Goal: Task Accomplishment & Management: Manage account settings

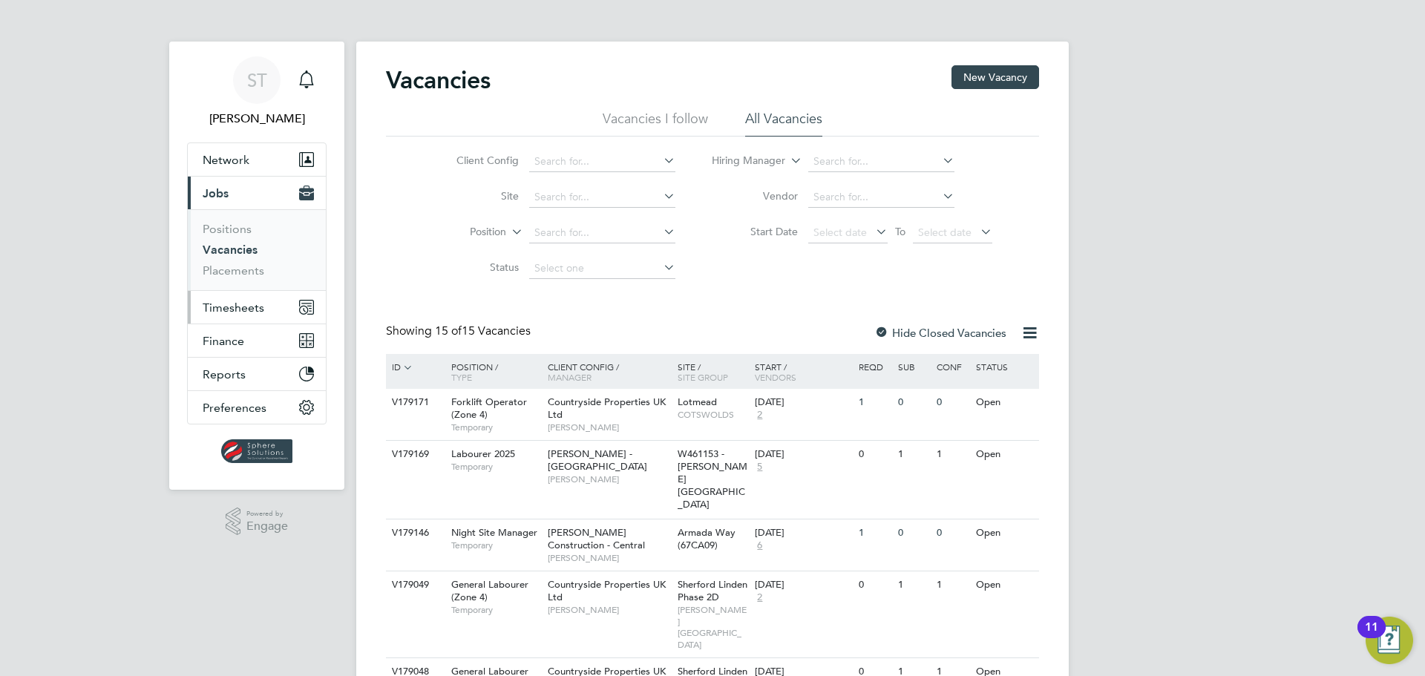
click at [229, 308] on span "Timesheets" at bounding box center [234, 308] width 62 height 14
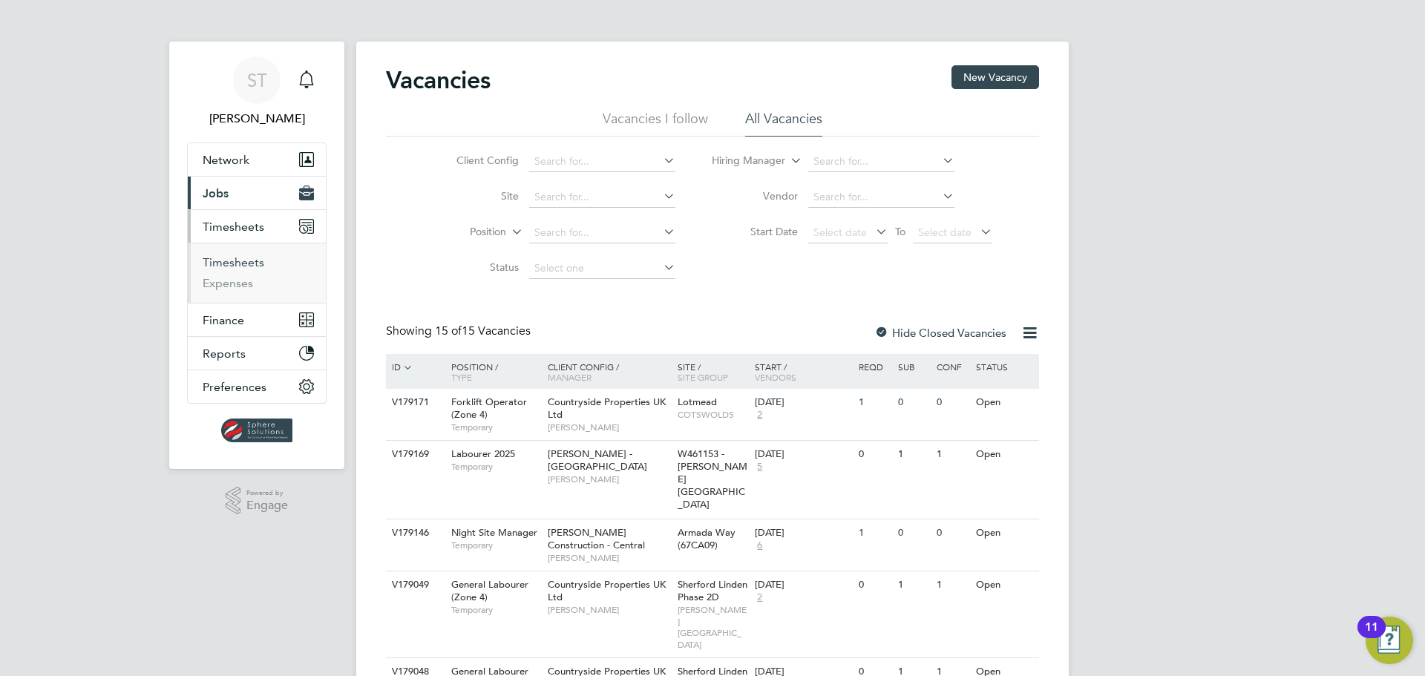
click at [238, 257] on link "Timesheets" at bounding box center [234, 262] width 62 height 14
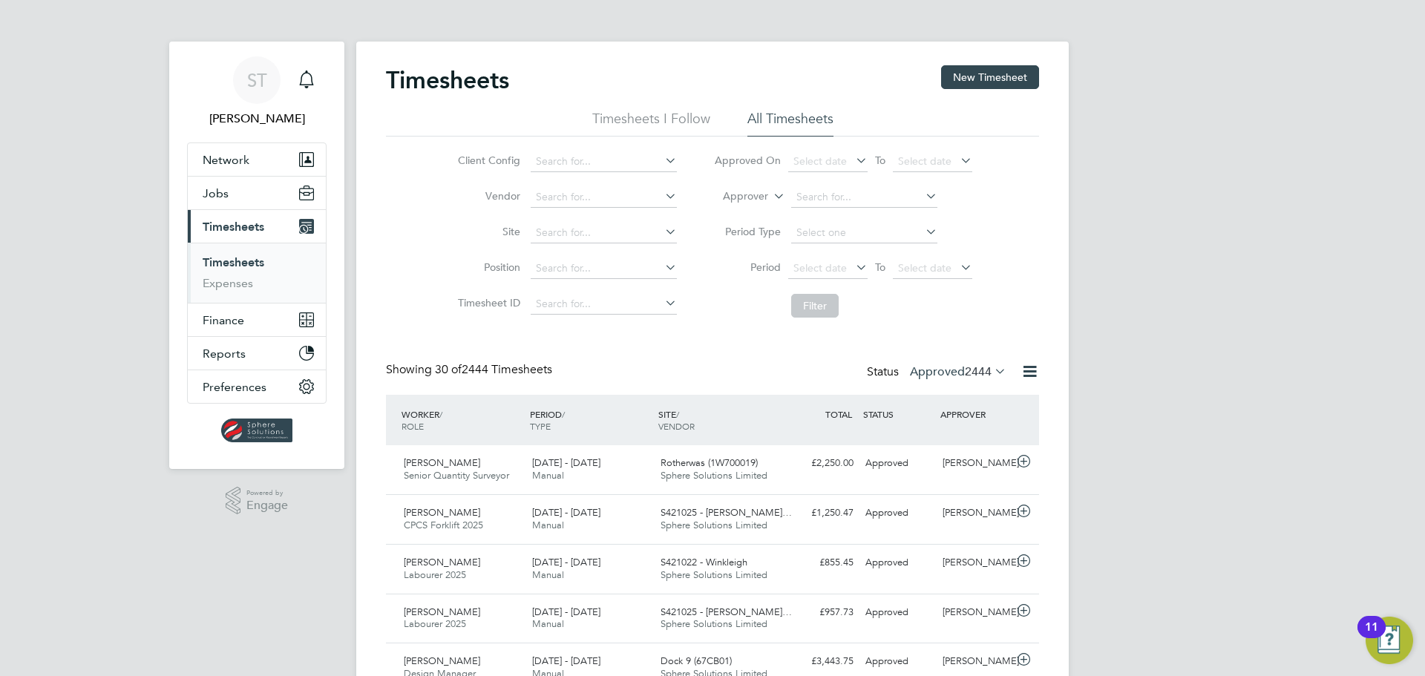
click at [251, 263] on link "Timesheets" at bounding box center [234, 262] width 62 height 14
click at [1007, 87] on button "New Timesheet" at bounding box center [990, 77] width 98 height 24
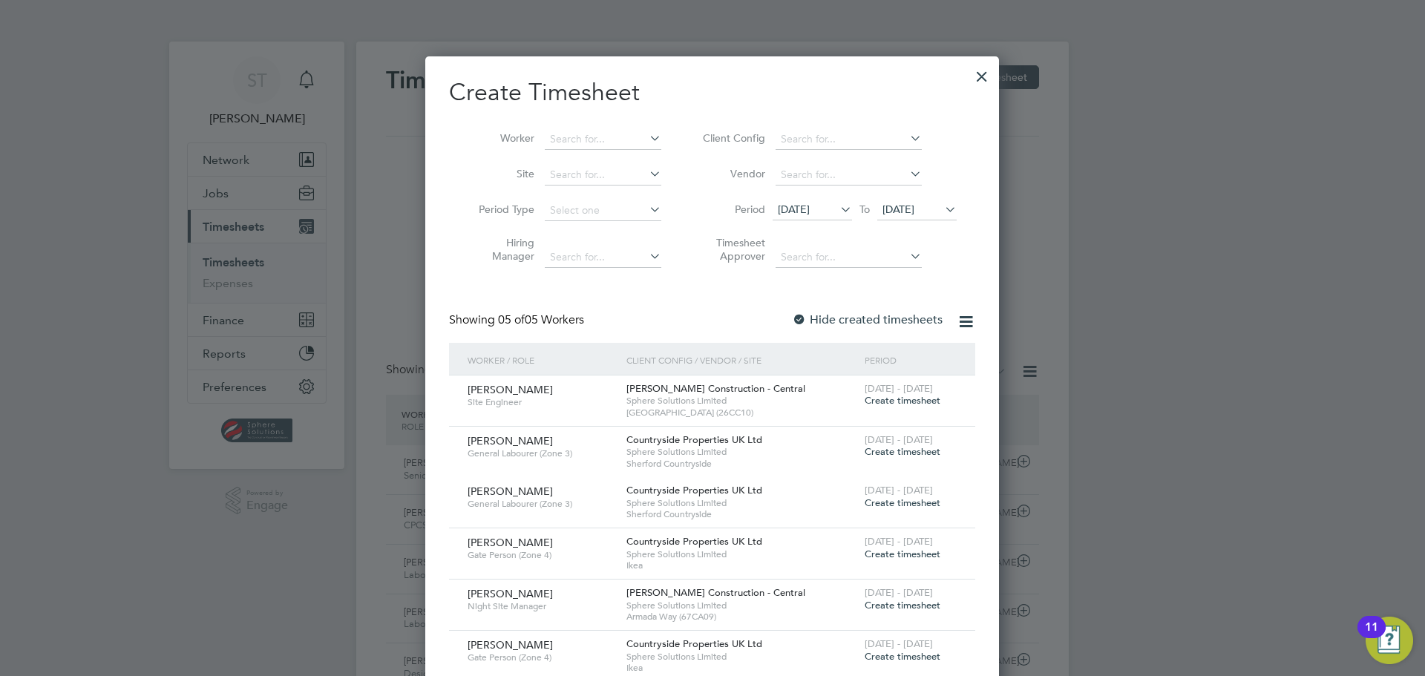
click at [906, 610] on span "Create timesheet" at bounding box center [903, 605] width 76 height 13
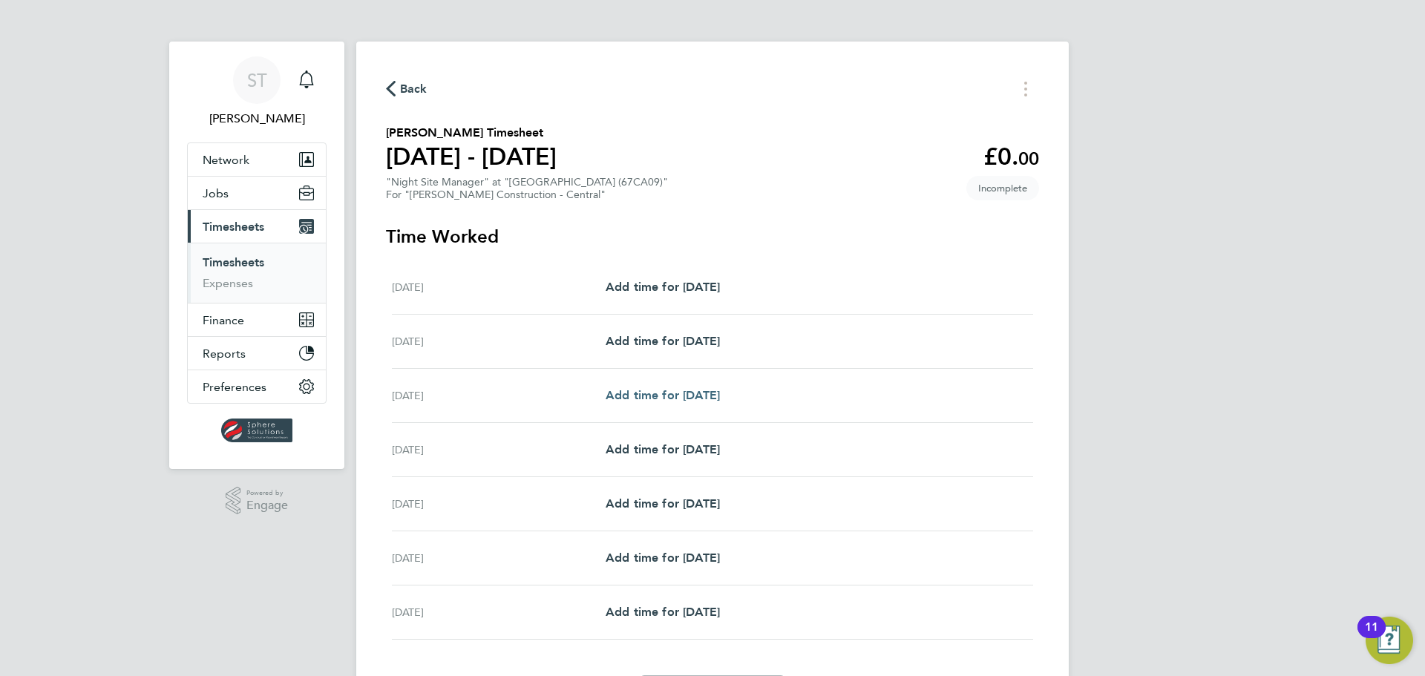
click at [688, 396] on span "Add time for [DATE]" at bounding box center [663, 395] width 114 height 14
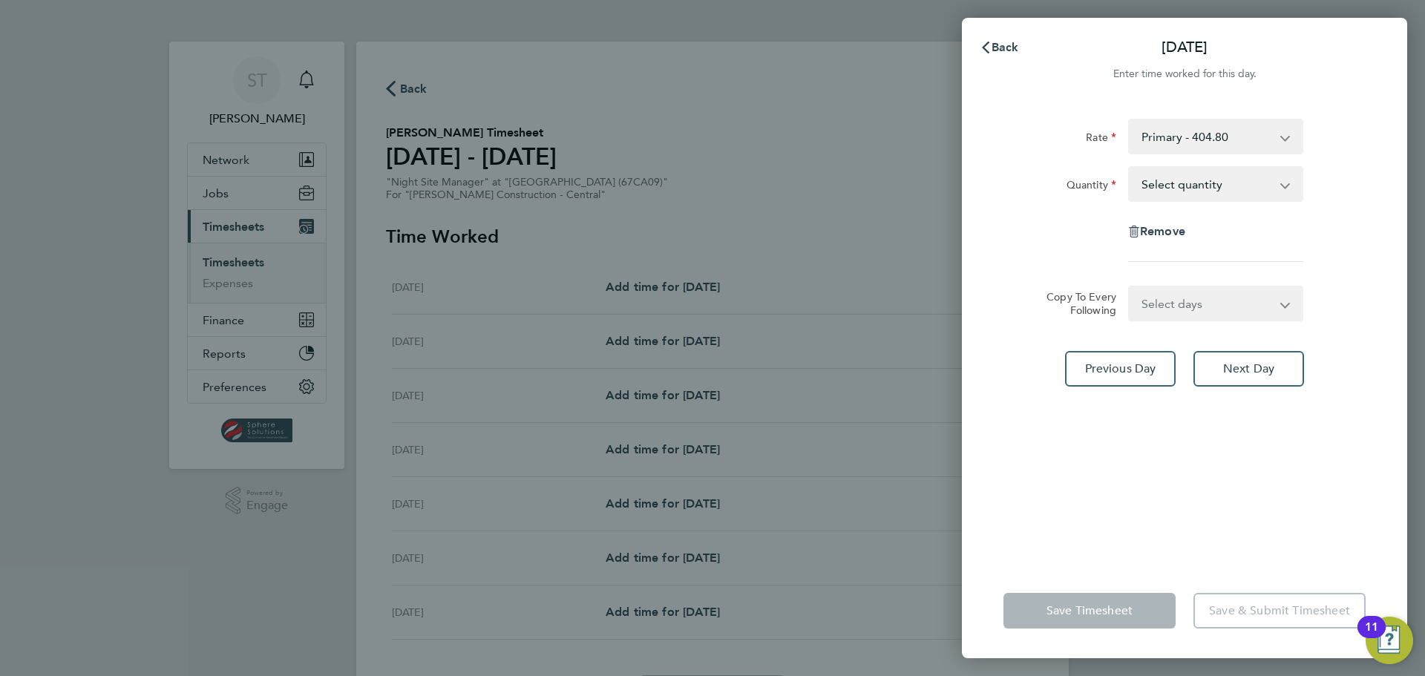
click at [1228, 140] on select "Primary - 404.80 Night Shift - 747.50" at bounding box center [1207, 136] width 154 height 33
click at [1076, 232] on div "Remove" at bounding box center [1185, 232] width 374 height 36
click at [1216, 193] on select "Select quantity 0.5 1" at bounding box center [1207, 184] width 154 height 33
select select "1"
click at [1130, 168] on select "Select quantity 0.5 1" at bounding box center [1207, 184] width 154 height 33
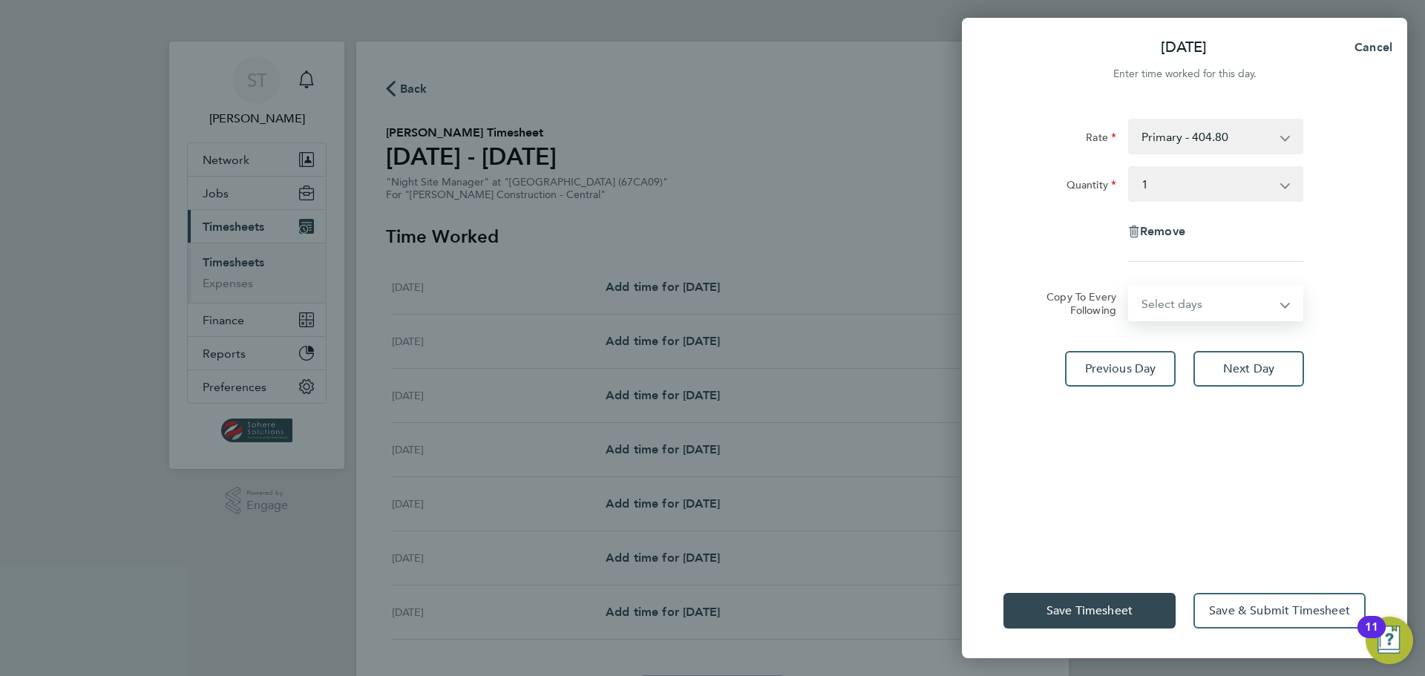
click at [1168, 314] on select "Select days Day [DATE] [DATE] [DATE] [DATE]" at bounding box center [1208, 303] width 156 height 33
select select "DAY"
click at [1130, 287] on select "Select days Day [DATE] [DATE] [DATE] [DATE]" at bounding box center [1208, 303] width 156 height 33
select select "[DATE]"
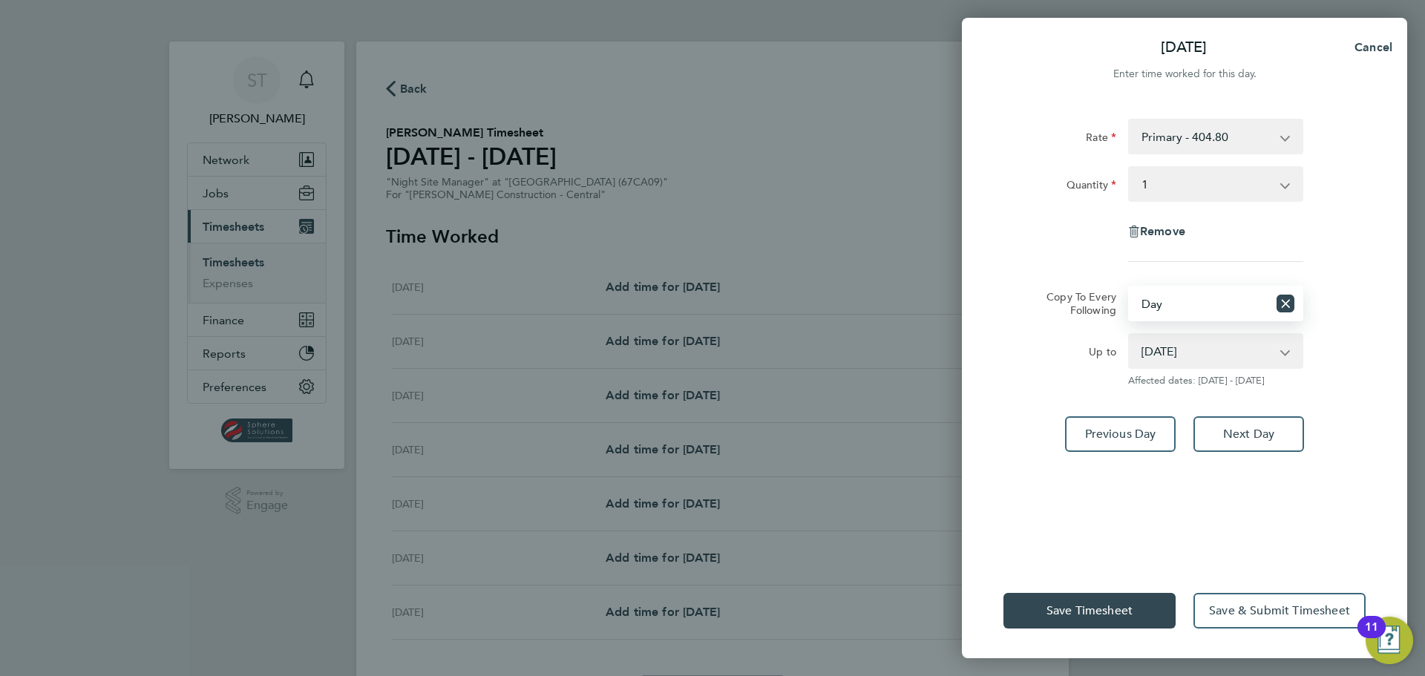
click at [1217, 359] on select "[DATE] [DATE] [DATE] [DATE]" at bounding box center [1207, 351] width 154 height 33
click at [1130, 335] on select "[DATE] [DATE] [DATE] [DATE]" at bounding box center [1207, 351] width 154 height 33
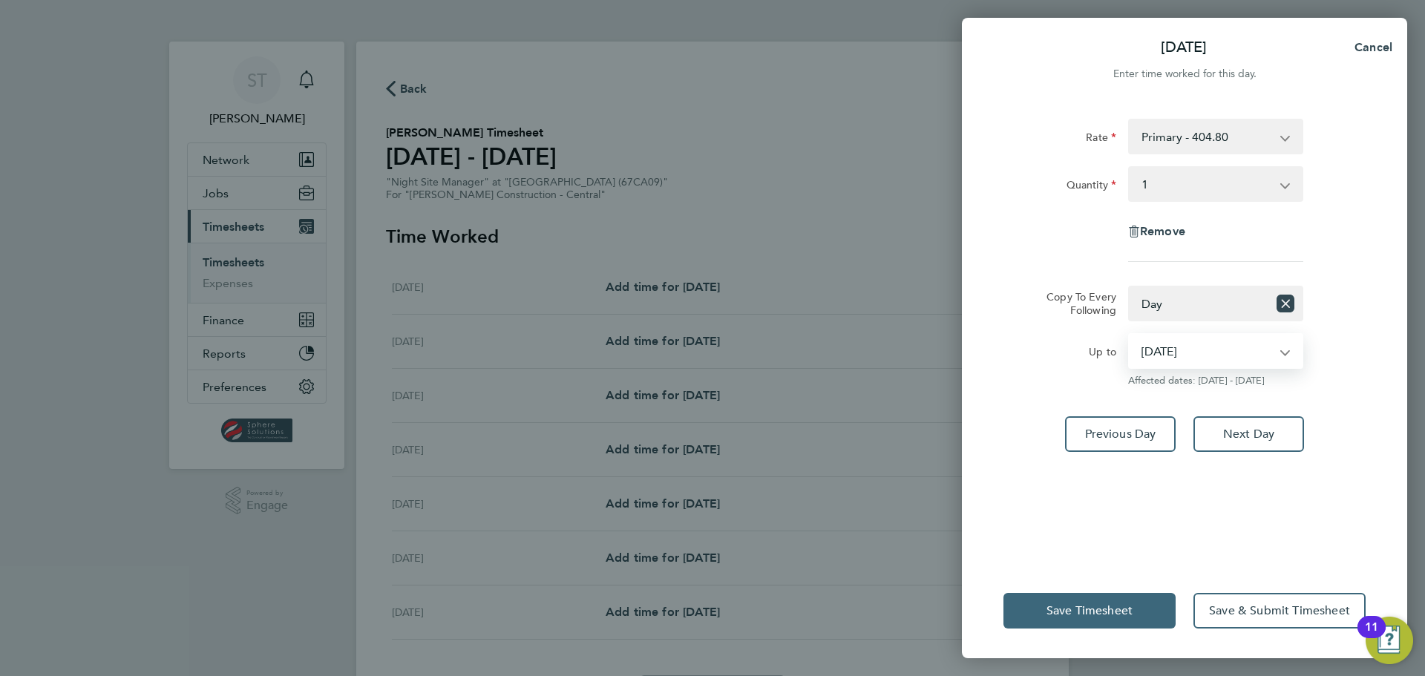
click at [1085, 617] on span "Save Timesheet" at bounding box center [1090, 611] width 86 height 15
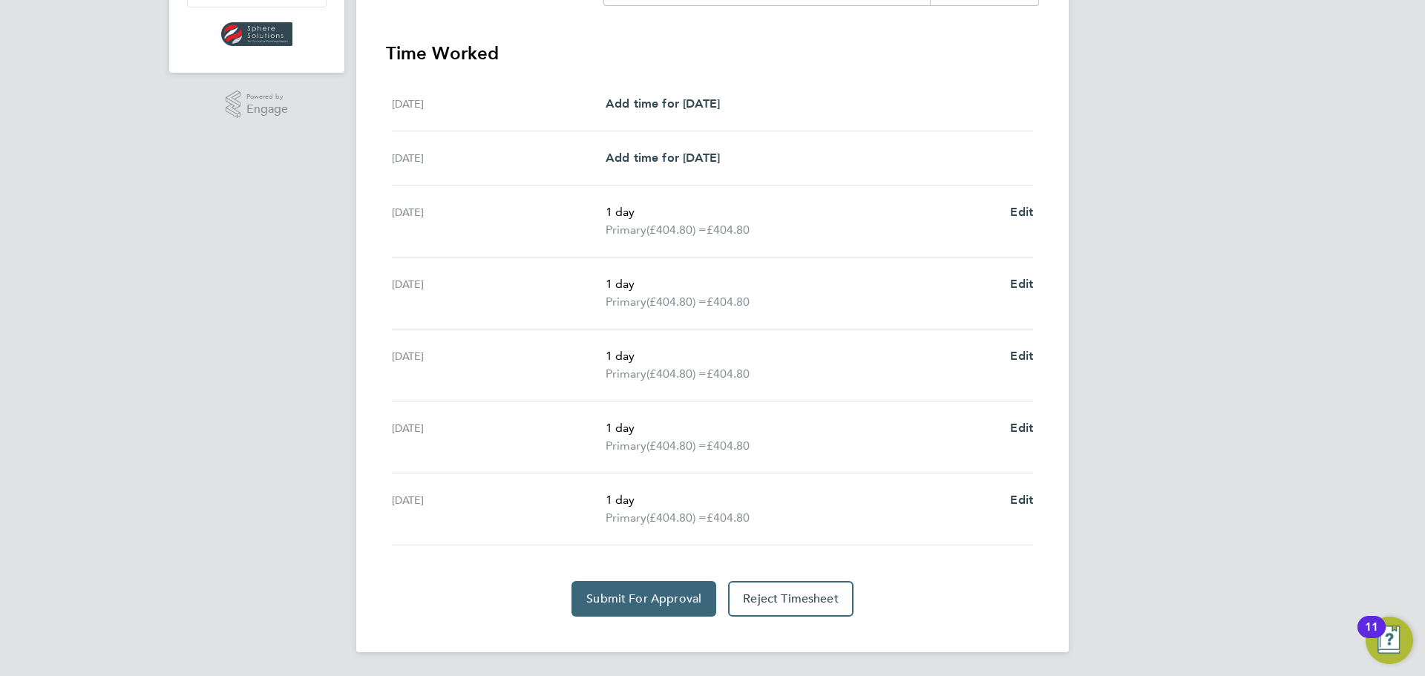
click at [637, 603] on span "Submit For Approval" at bounding box center [643, 599] width 115 height 15
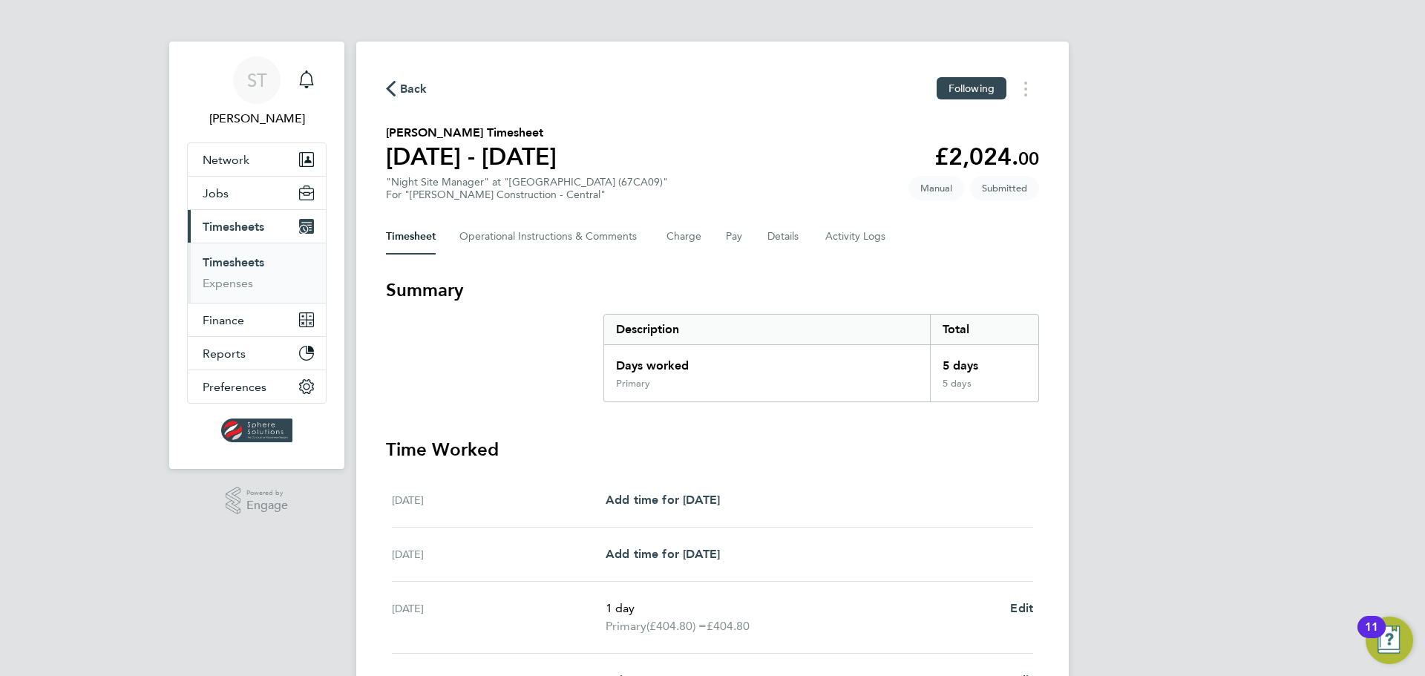
click at [232, 259] on link "Timesheets" at bounding box center [234, 262] width 62 height 14
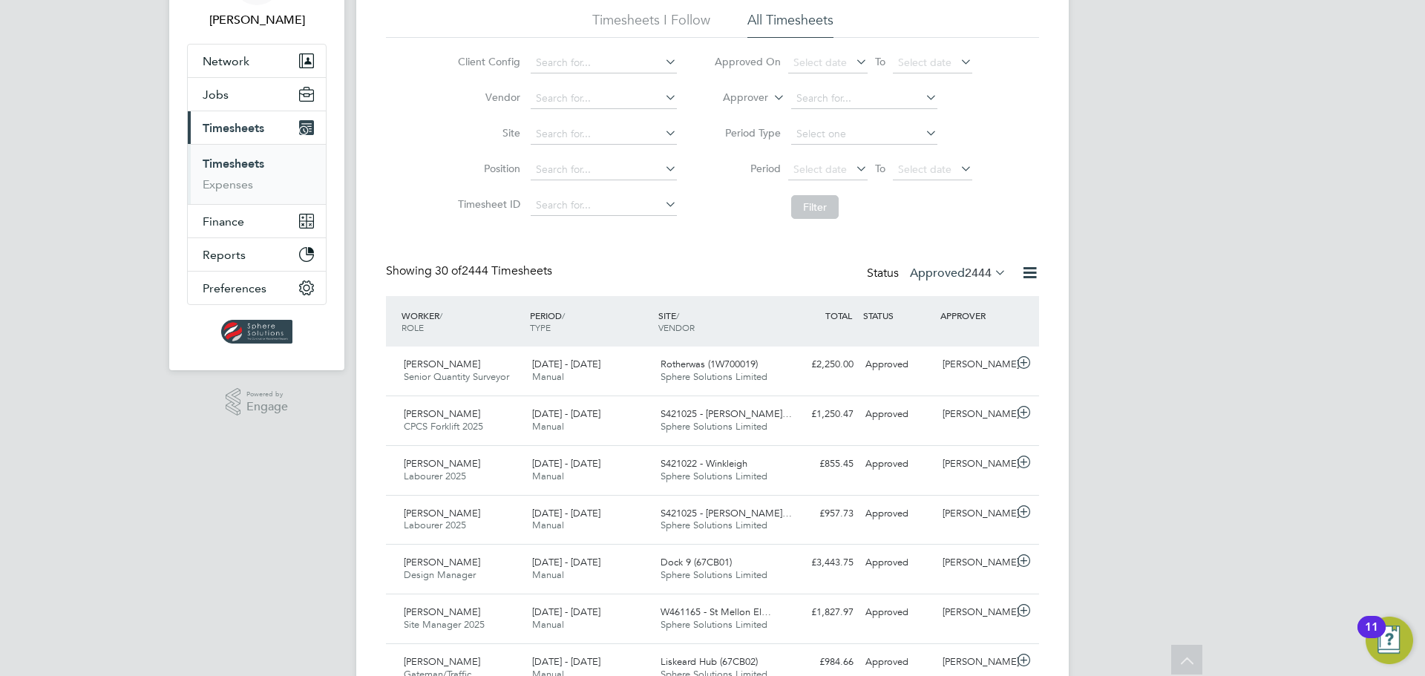
click at [231, 129] on span "Timesheets" at bounding box center [234, 128] width 62 height 14
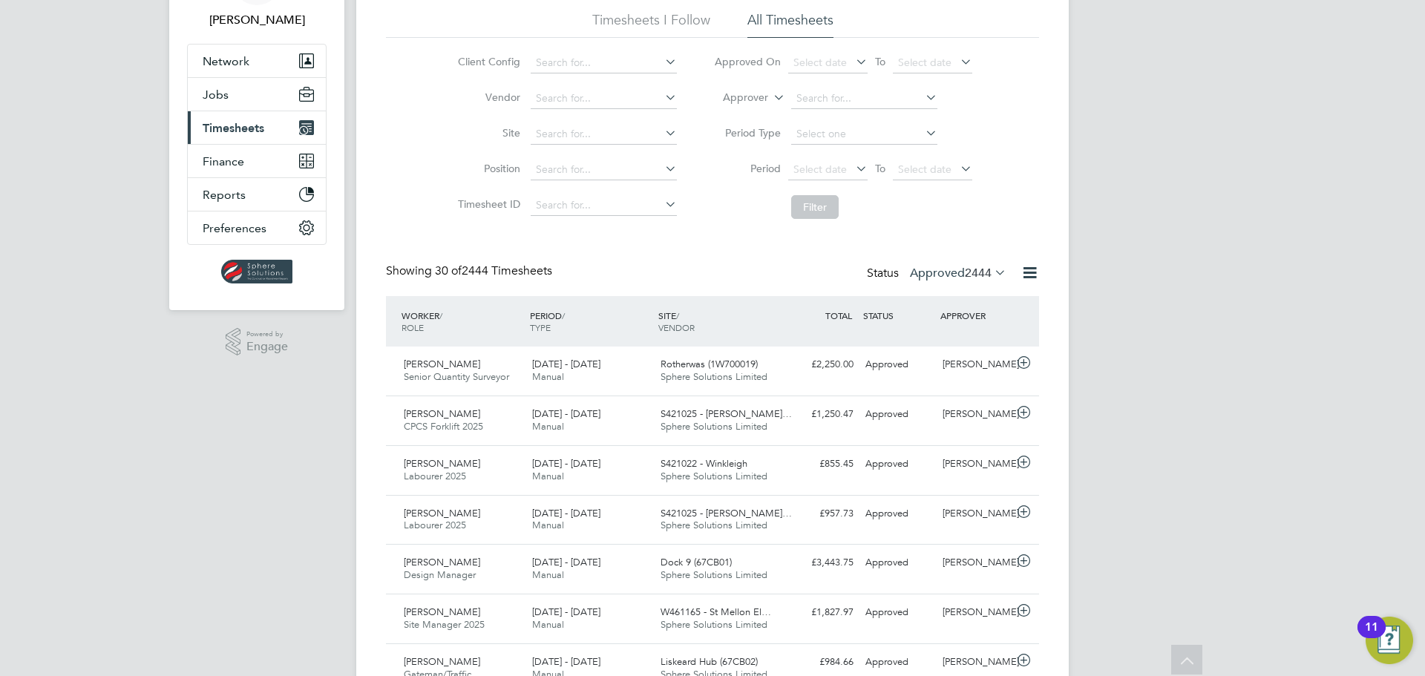
click at [231, 129] on span "Timesheets" at bounding box center [234, 128] width 62 height 14
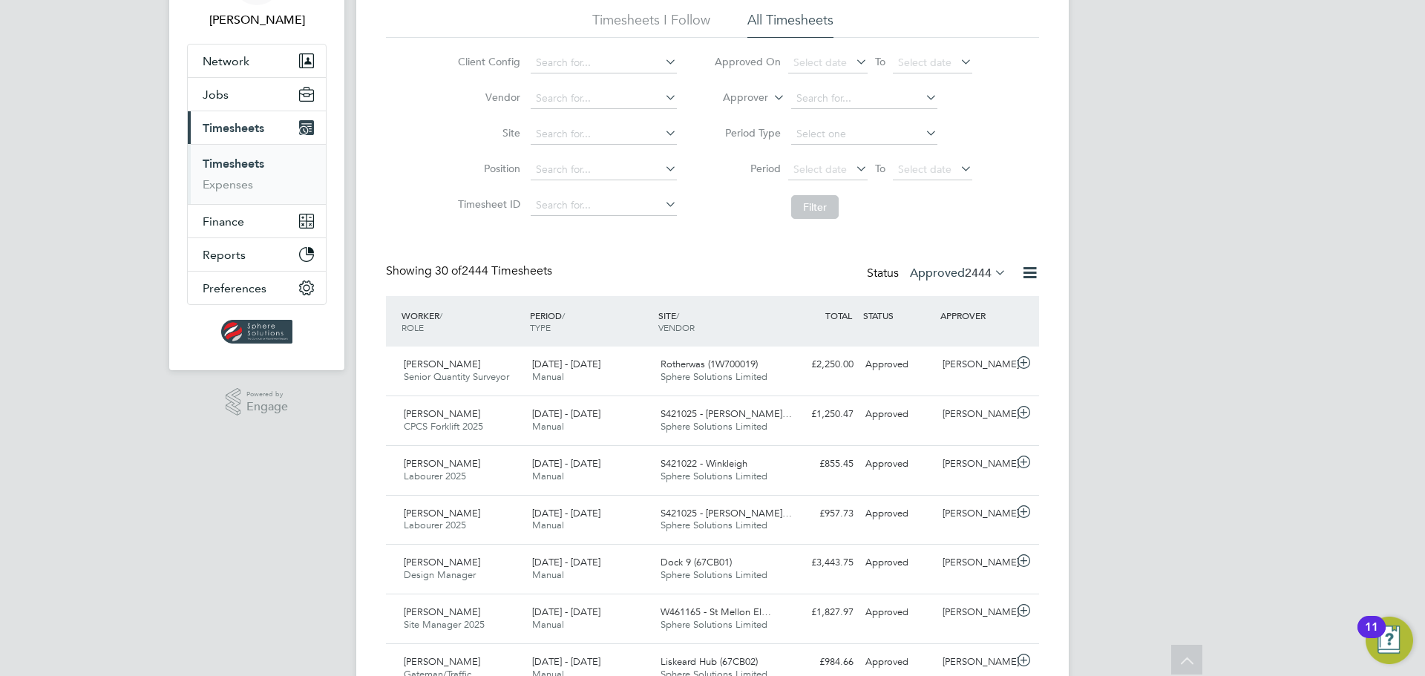
click at [220, 163] on link "Timesheets" at bounding box center [234, 164] width 62 height 14
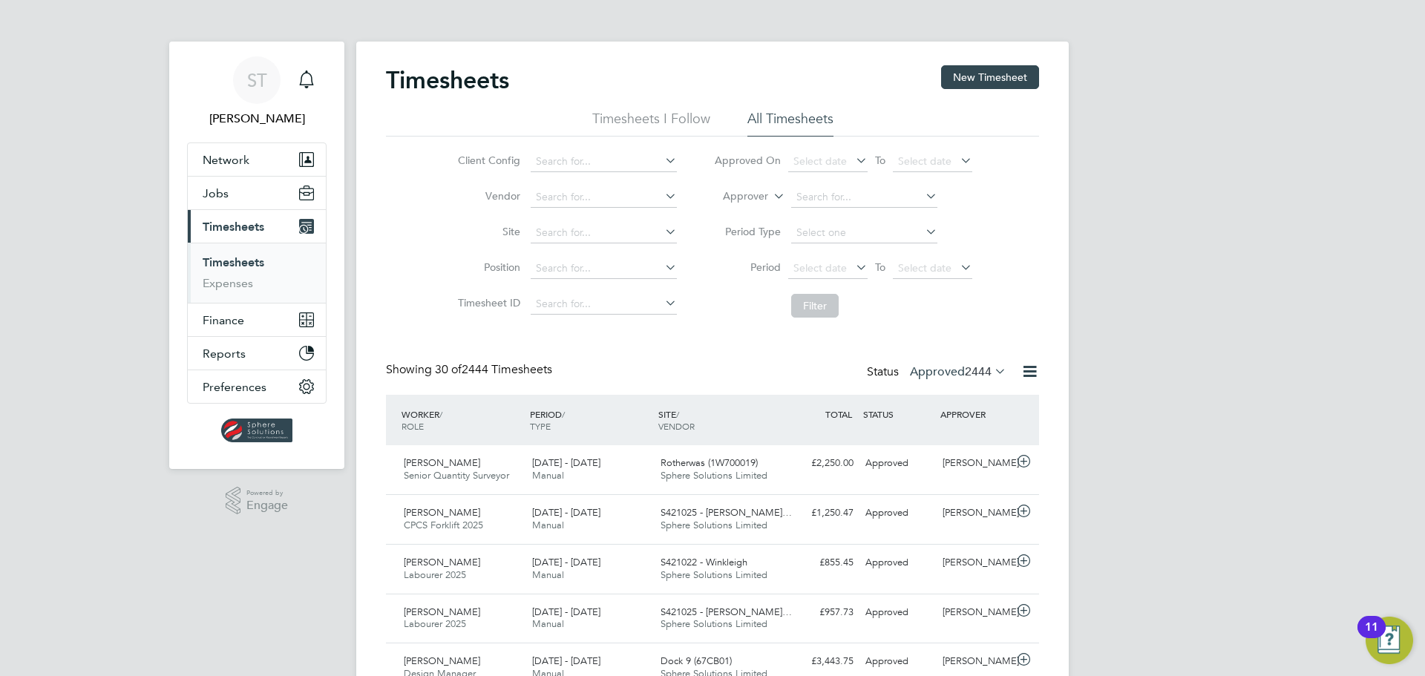
click at [968, 376] on span "2444" at bounding box center [978, 372] width 27 height 15
click at [945, 440] on li "Submitted" at bounding box center [943, 440] width 68 height 21
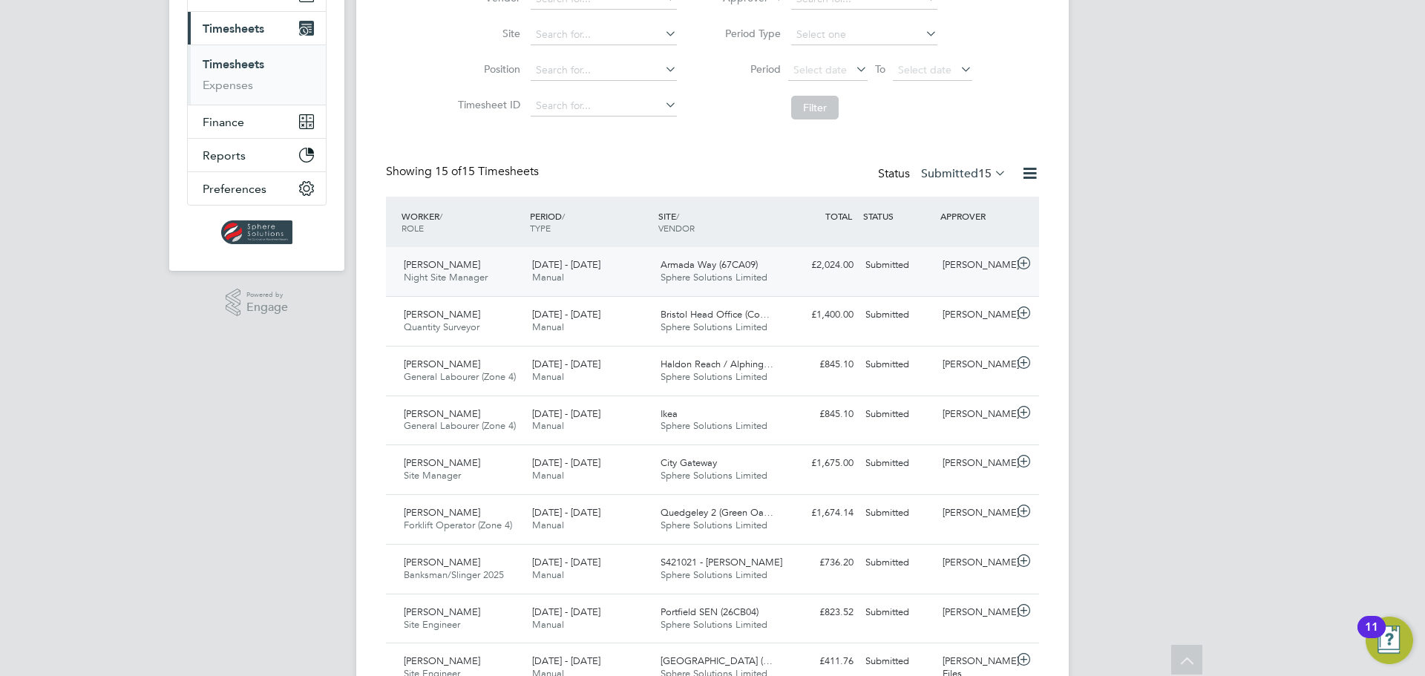
click at [726, 280] on span "Sphere Solutions Limited" at bounding box center [714, 277] width 107 height 13
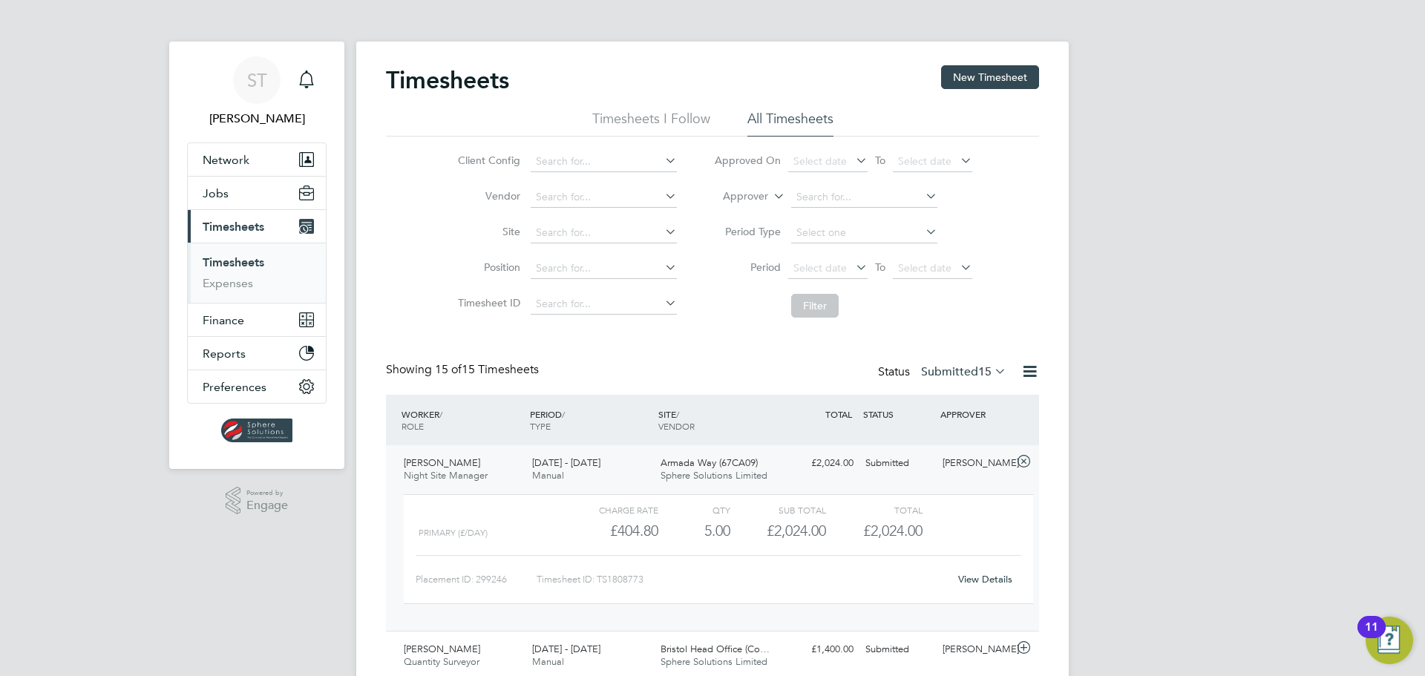
click at [956, 370] on label "Submitted 15" at bounding box center [963, 372] width 85 height 15
click at [947, 421] on li "Saved" at bounding box center [949, 418] width 68 height 21
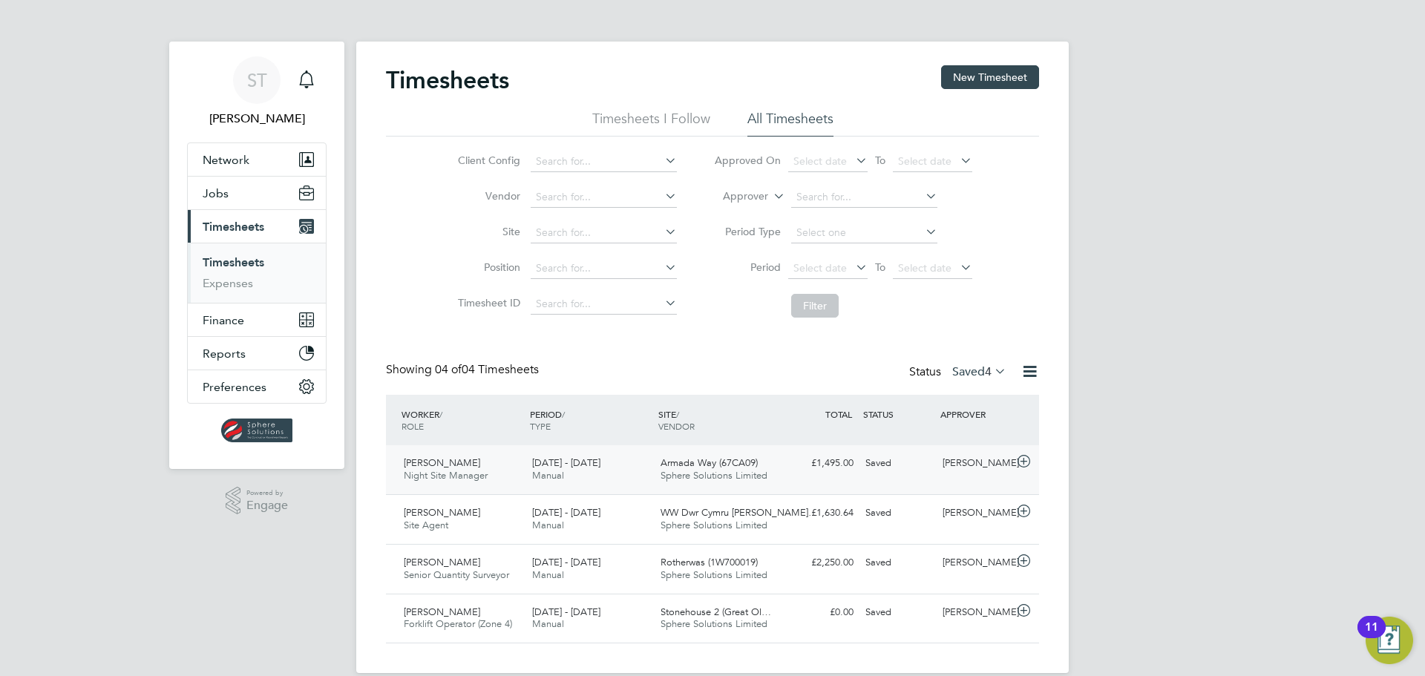
click at [719, 472] on span "Sphere Solutions Limited" at bounding box center [714, 475] width 107 height 13
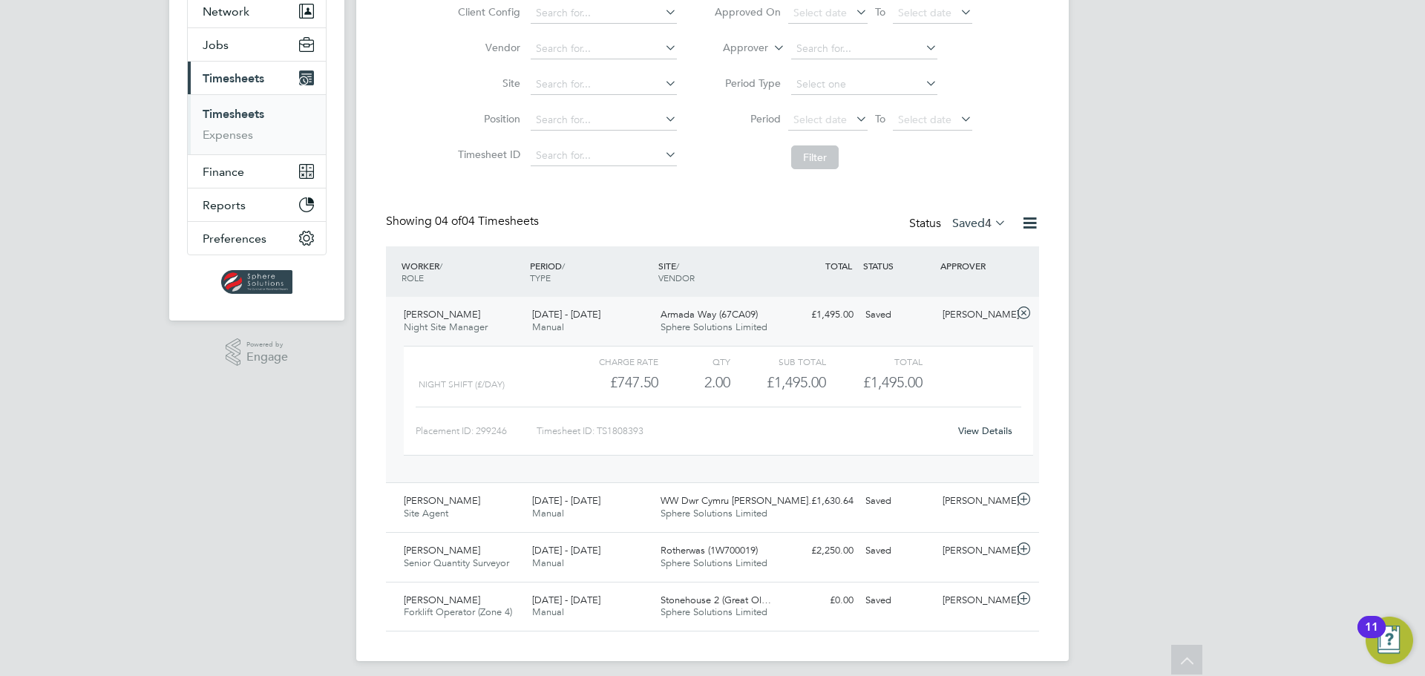
click at [1003, 433] on link "View Details" at bounding box center [985, 431] width 54 height 13
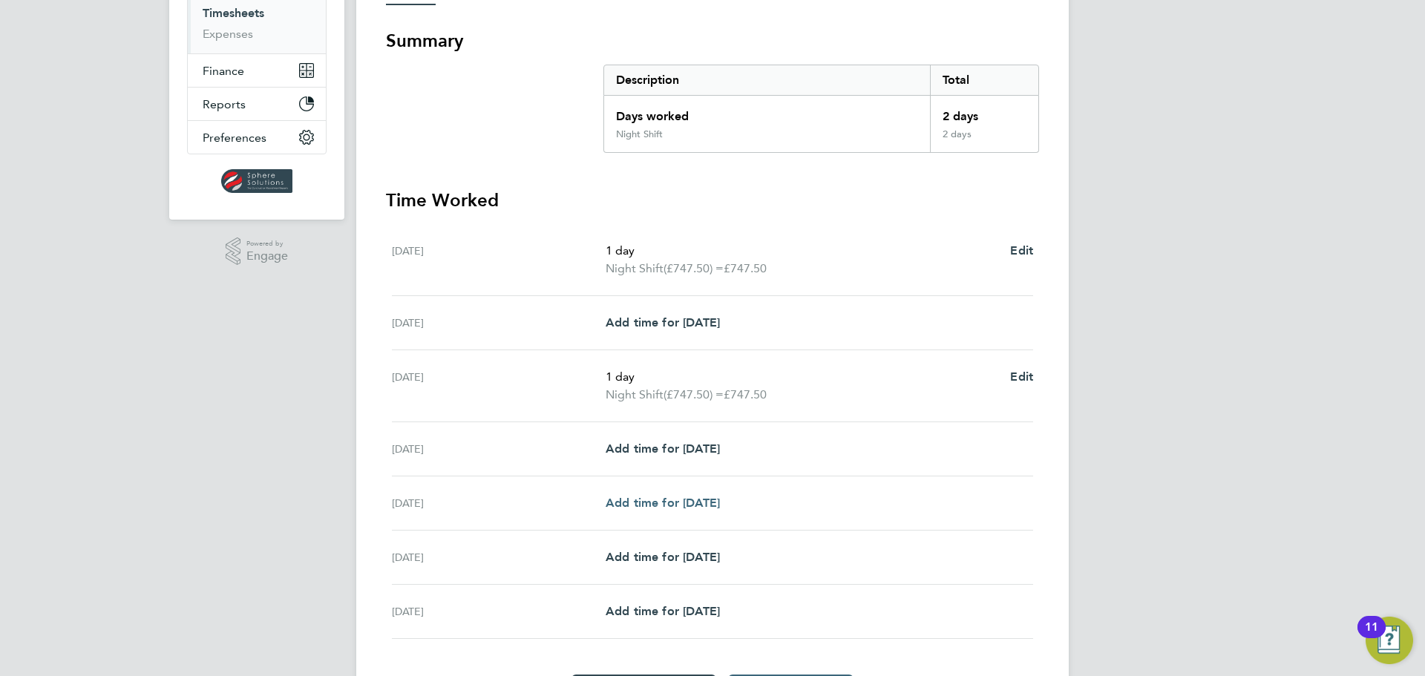
scroll to position [293, 0]
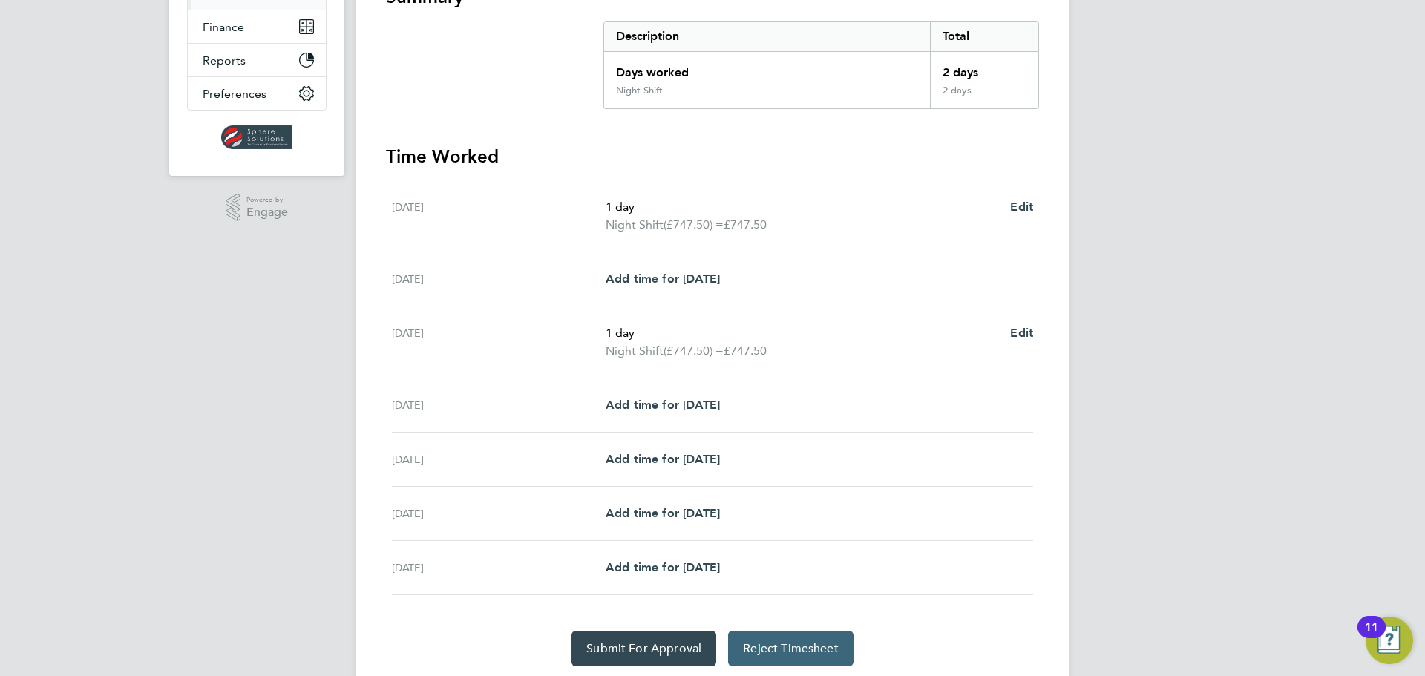
click at [798, 656] on button "Reject Timesheet" at bounding box center [790, 649] width 125 height 36
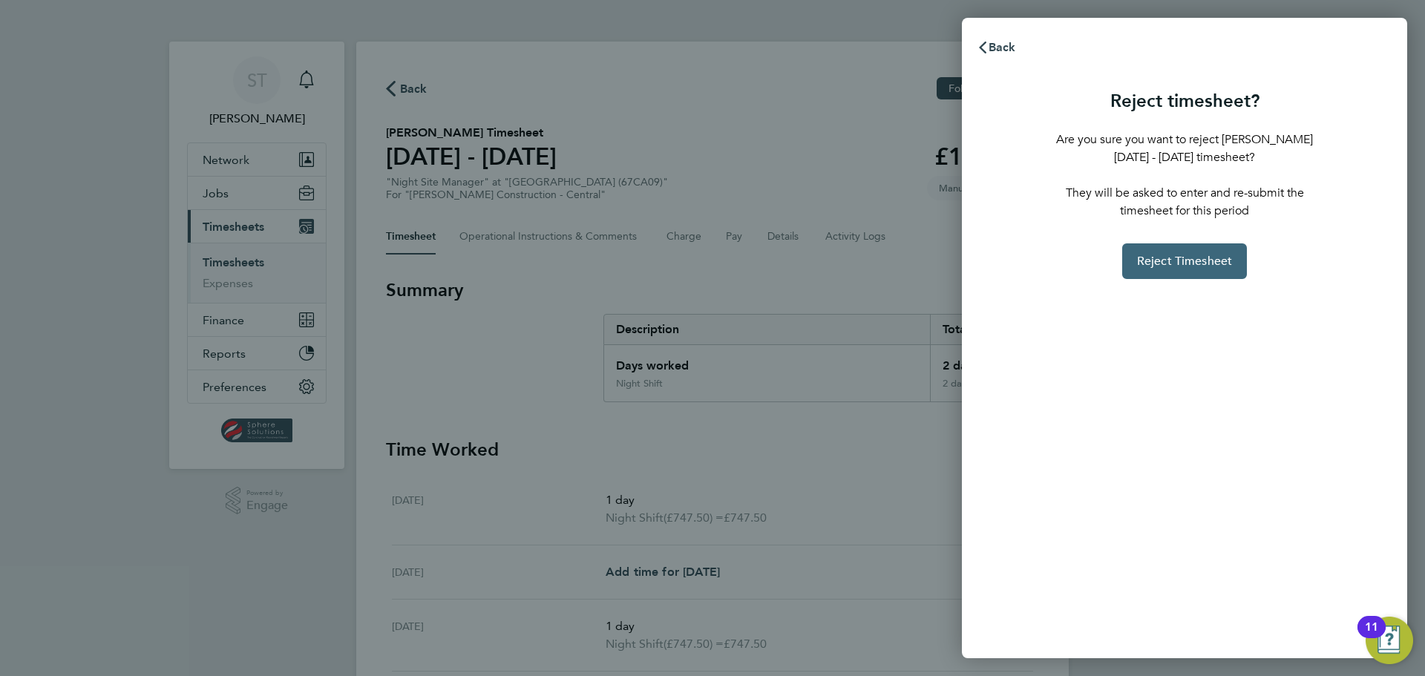
click at [1197, 270] on button "Reject Timesheet" at bounding box center [1184, 261] width 125 height 36
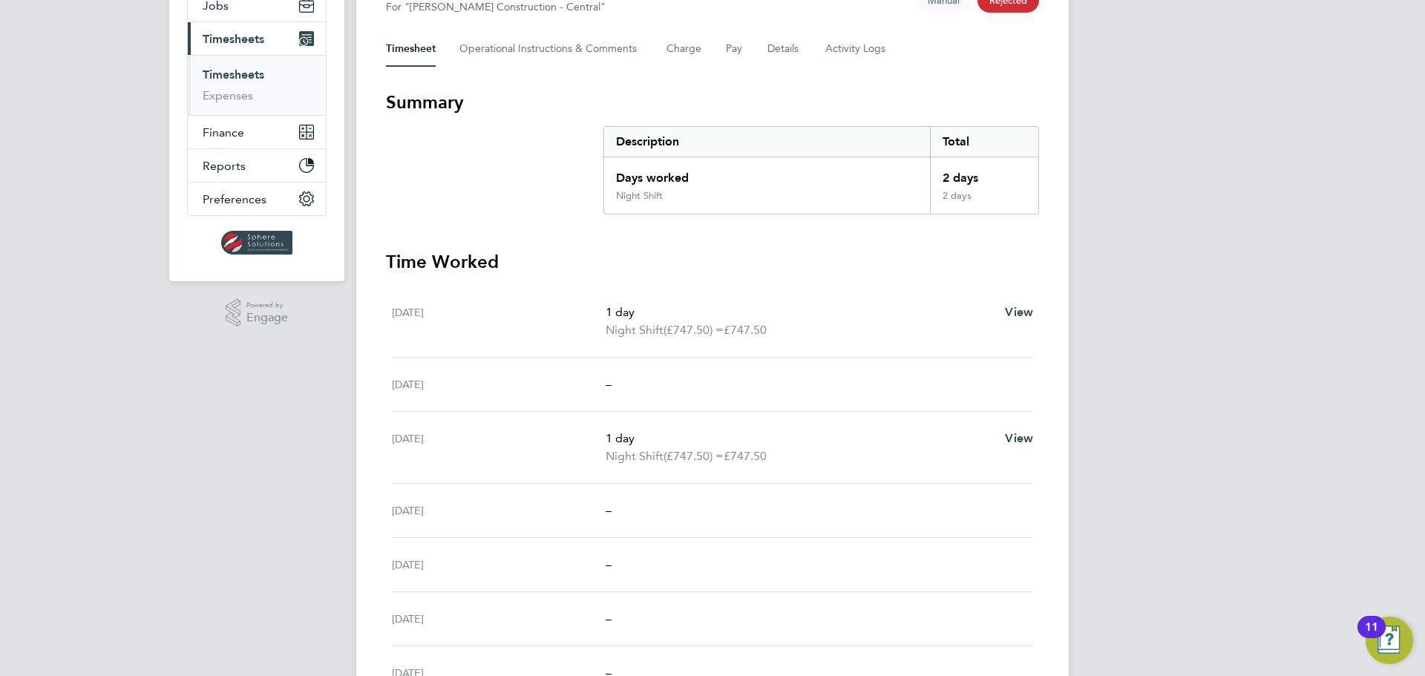
scroll to position [198, 0]
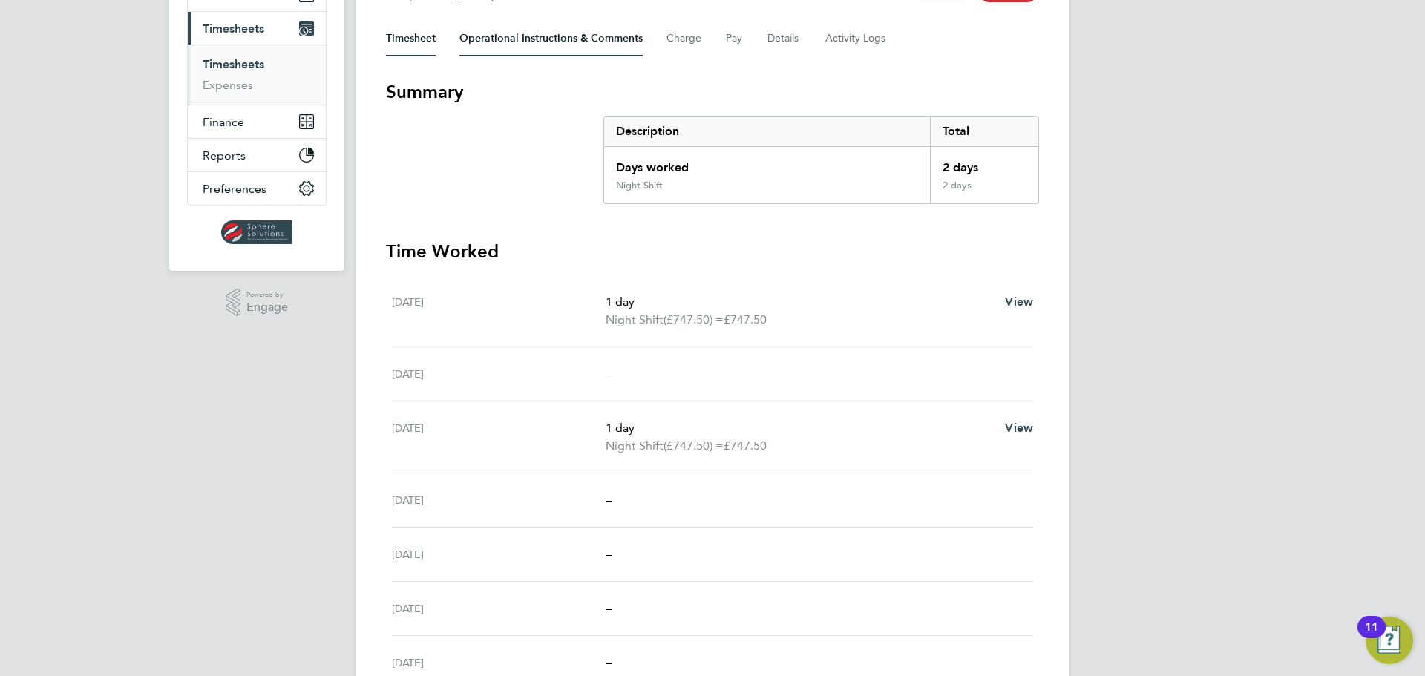
click at [532, 37] on Comments-tab "Operational Instructions & Comments" at bounding box center [551, 39] width 183 height 36
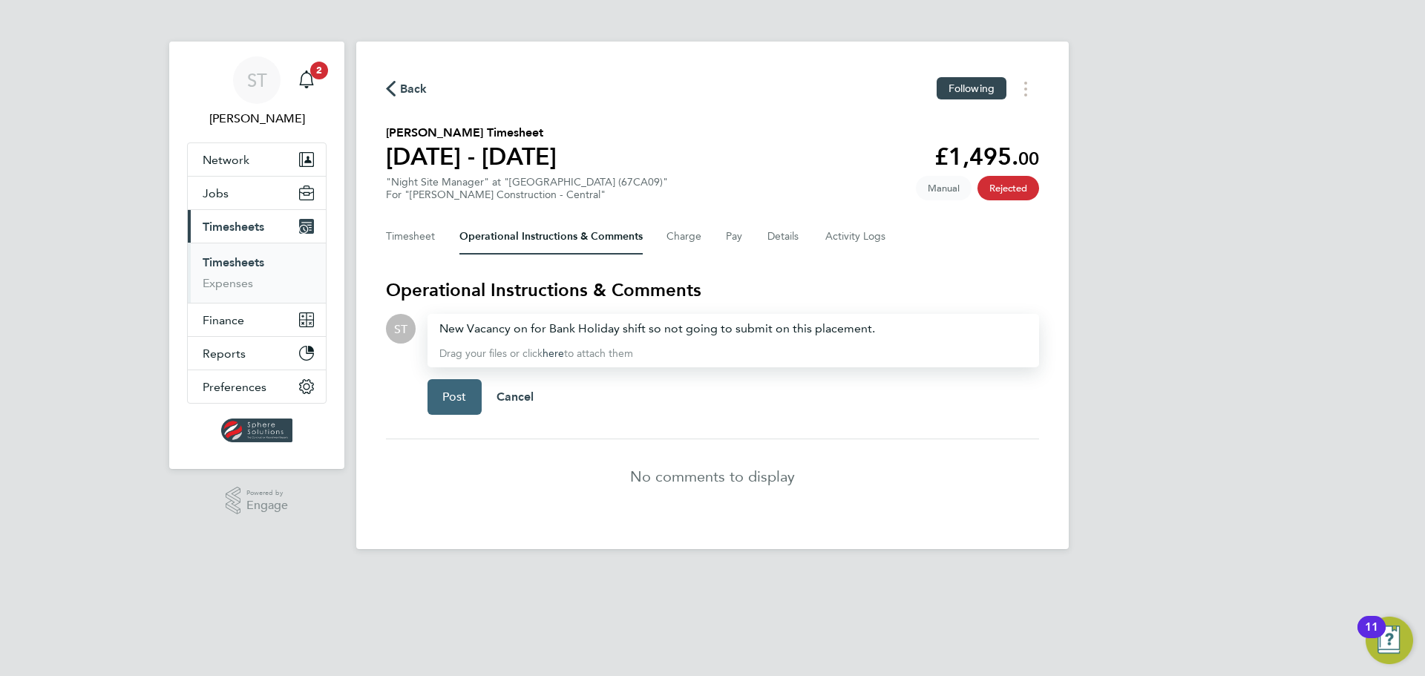
click at [455, 404] on span "Post" at bounding box center [454, 397] width 24 height 15
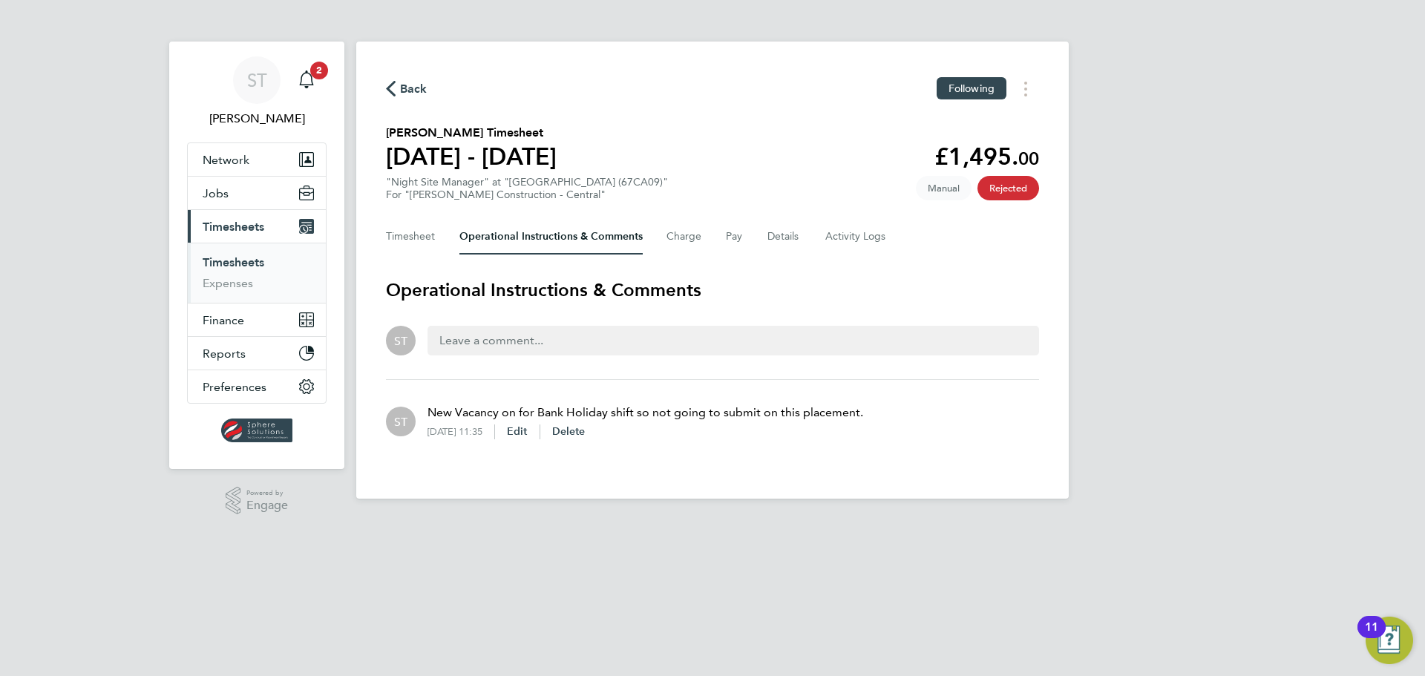
click at [241, 226] on span "Timesheets" at bounding box center [234, 227] width 62 height 14
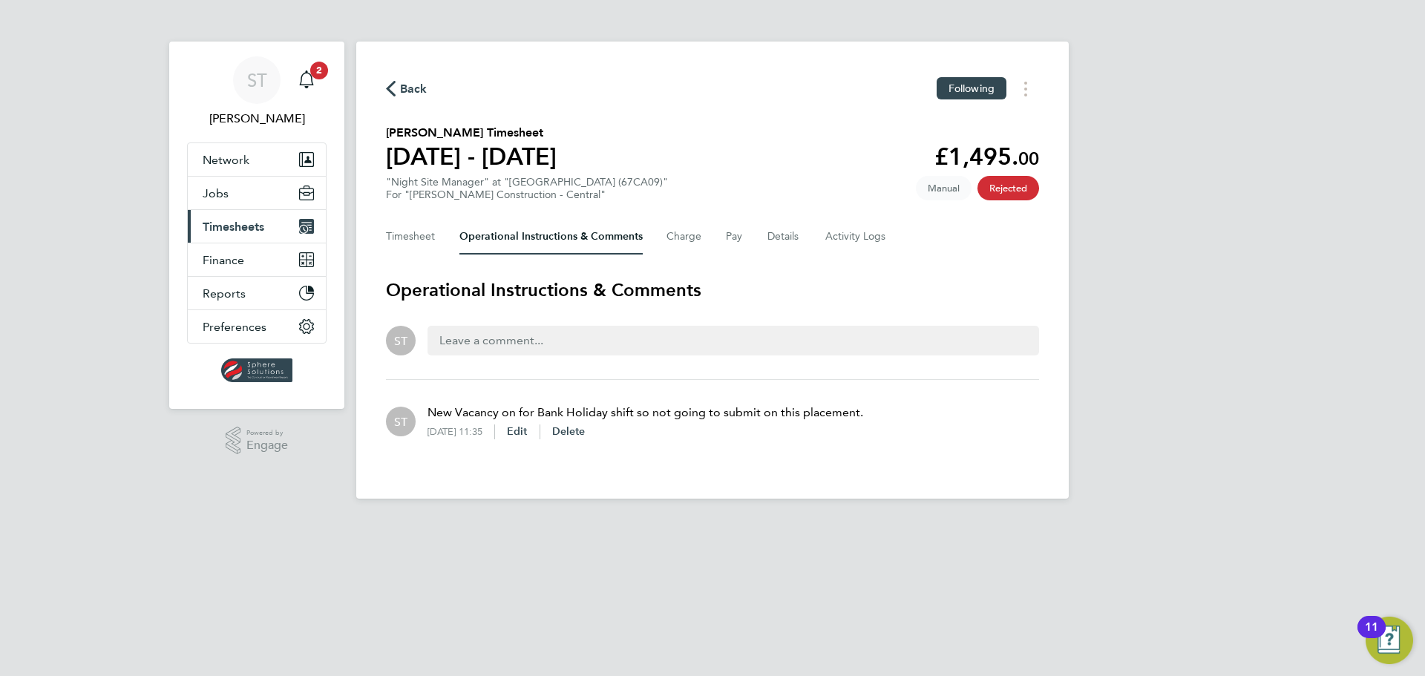
click at [241, 226] on span "Timesheets" at bounding box center [234, 227] width 62 height 14
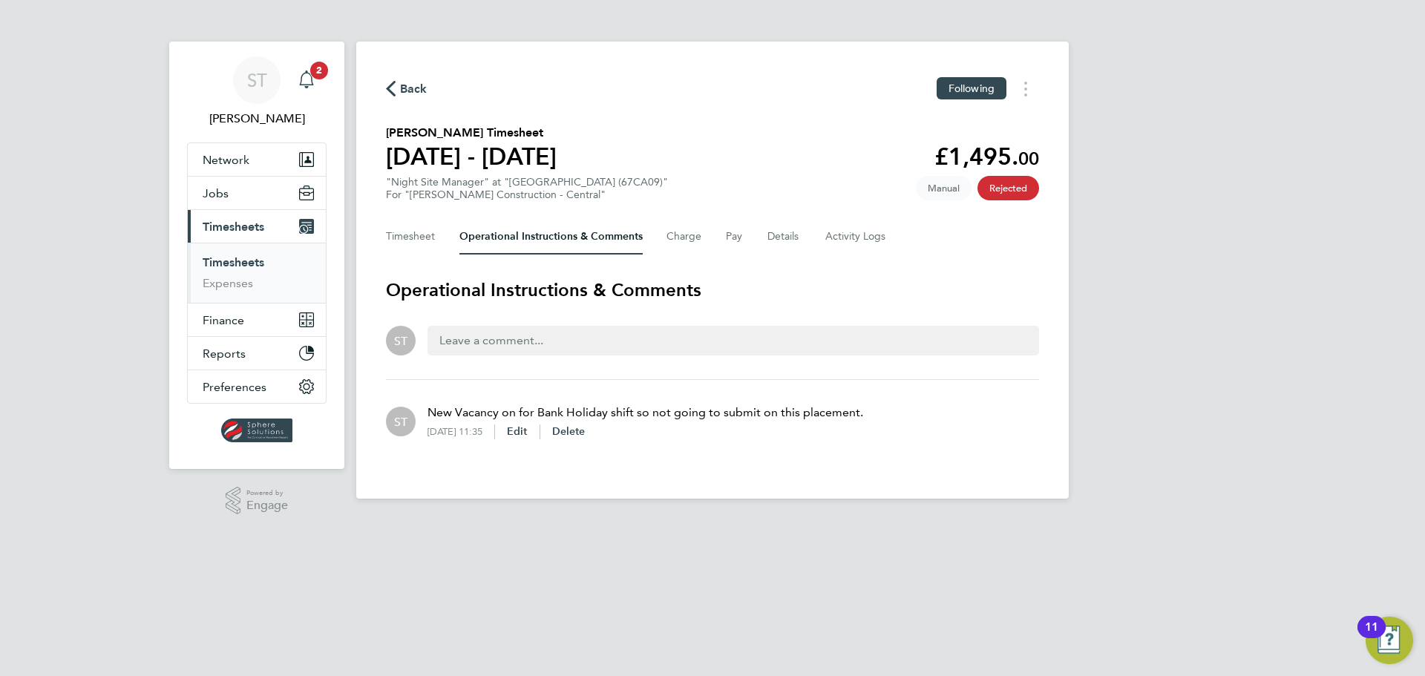
click at [304, 73] on icon "Main navigation" at bounding box center [307, 80] width 18 height 18
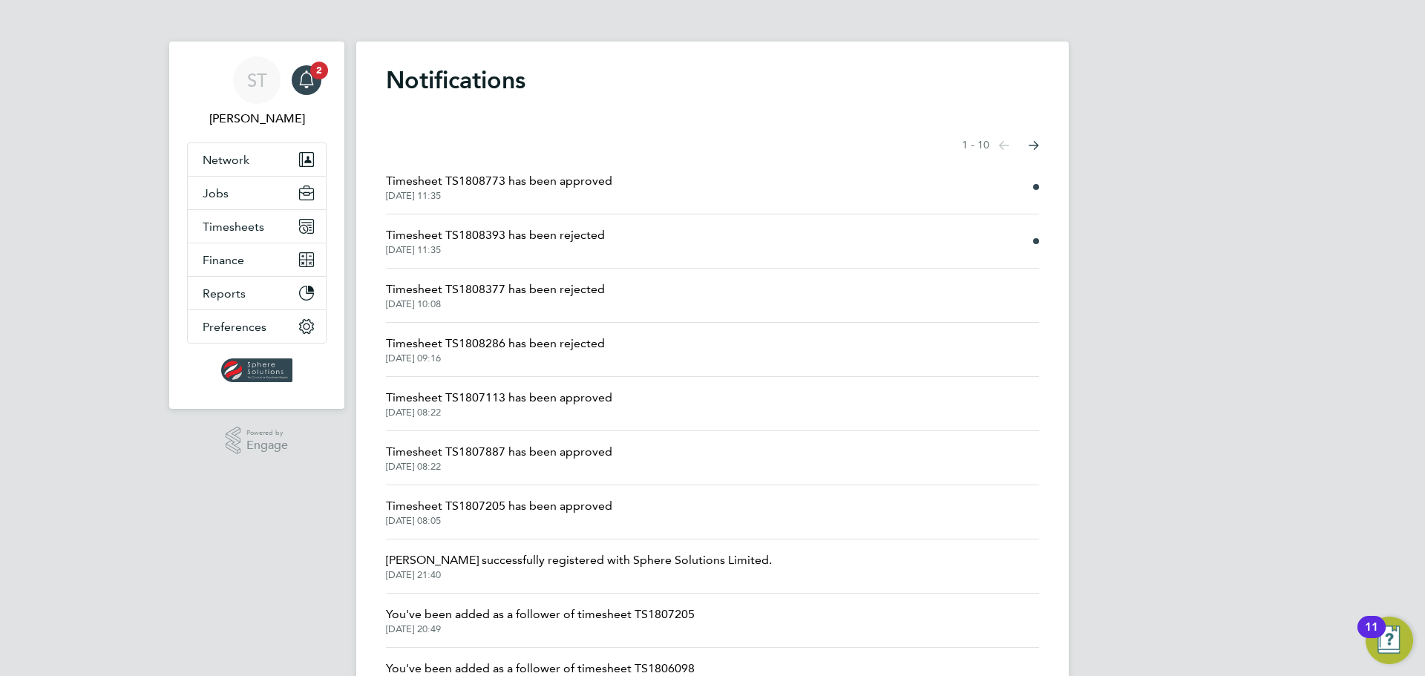
click at [485, 175] on span "Timesheet TS1808773 has been approved" at bounding box center [499, 181] width 226 height 18
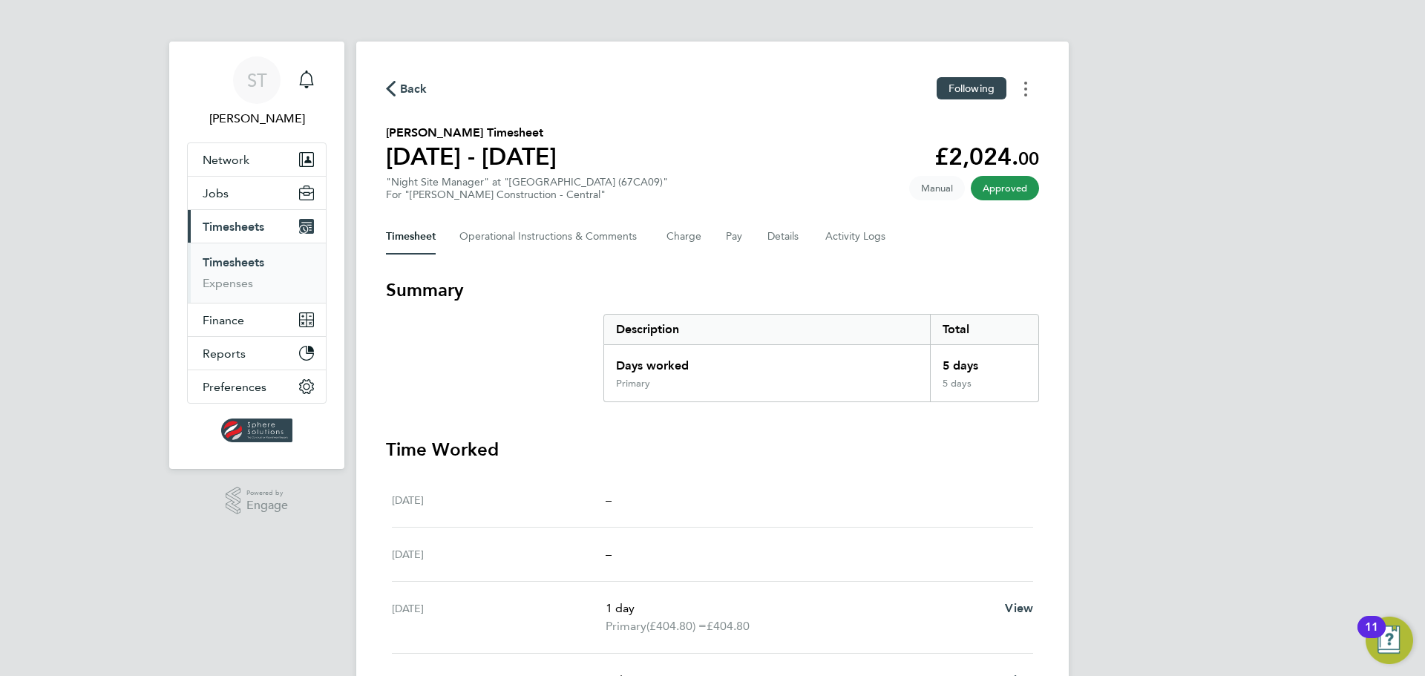
click at [1022, 93] on button "Timesheets Menu" at bounding box center [1026, 88] width 27 height 23
click at [919, 119] on link "Download timesheet" at bounding box center [950, 122] width 178 height 30
click at [241, 231] on span "Timesheets" at bounding box center [234, 227] width 62 height 14
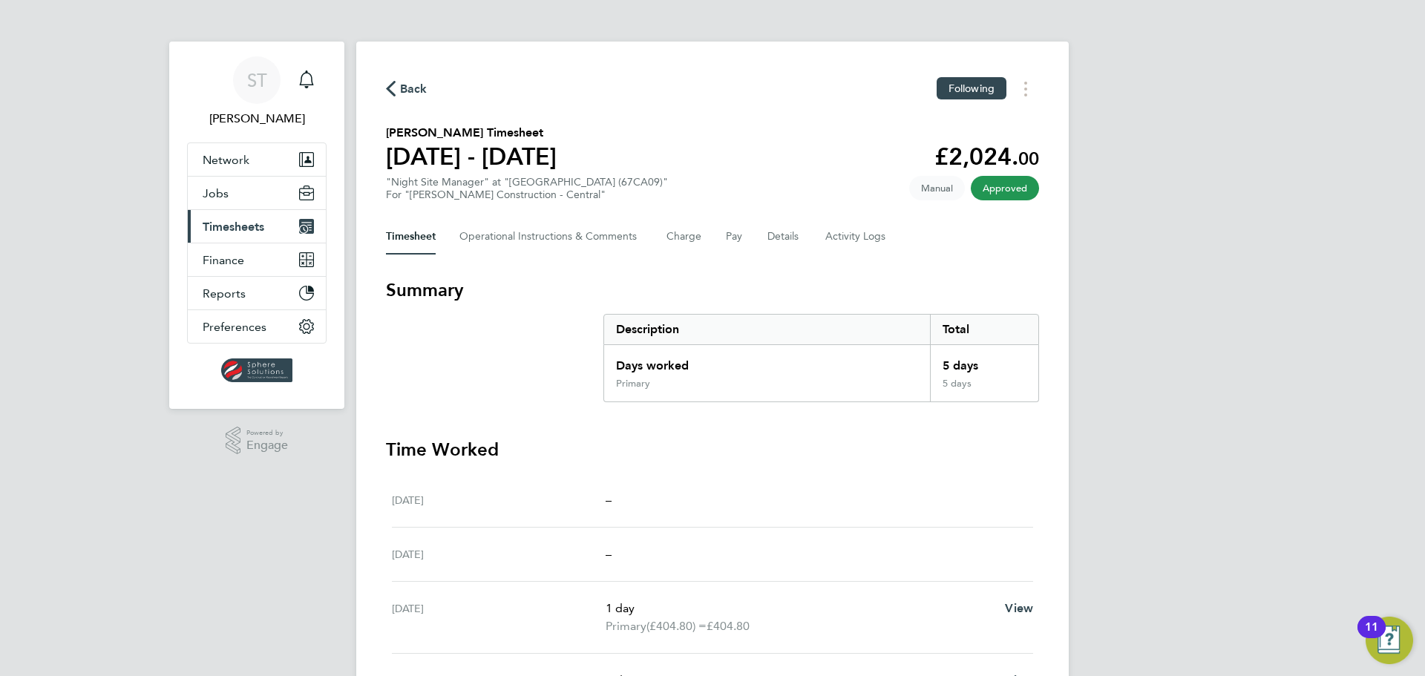
click at [241, 231] on span "Timesheets" at bounding box center [234, 227] width 62 height 14
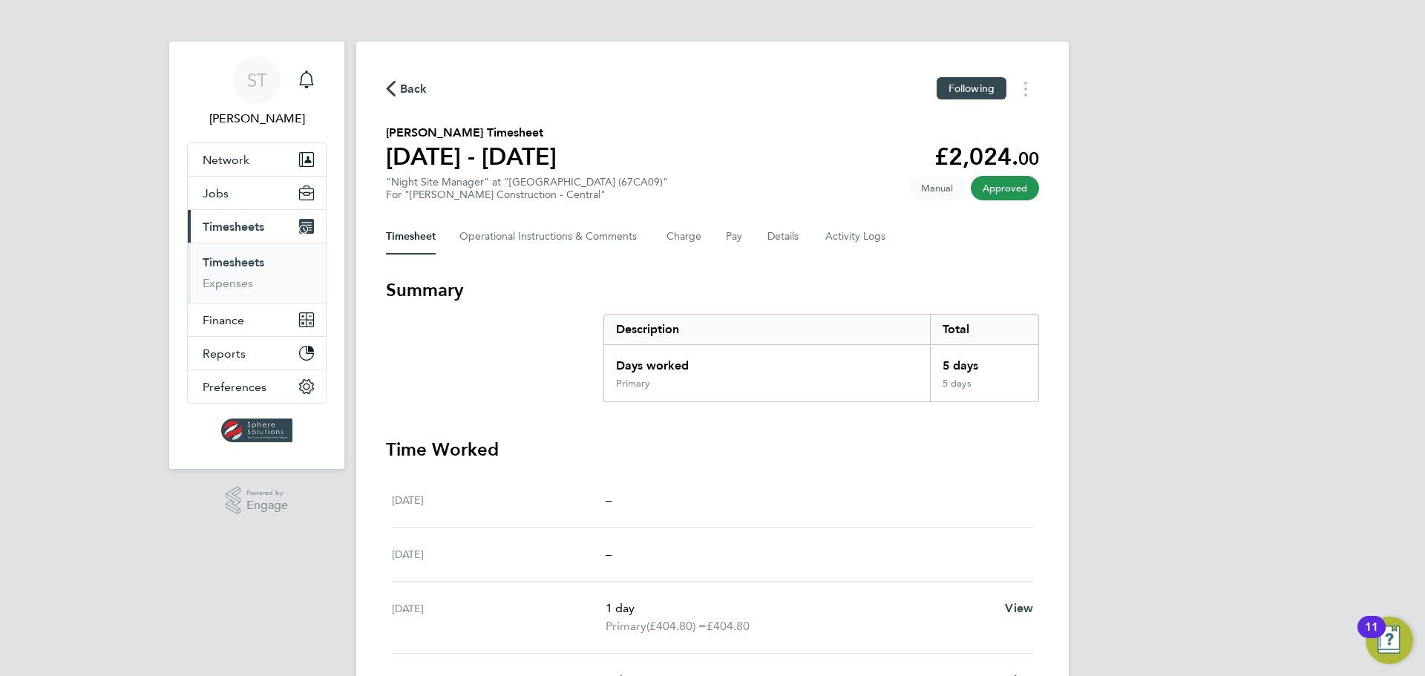
click at [235, 266] on link "Timesheets" at bounding box center [234, 262] width 62 height 14
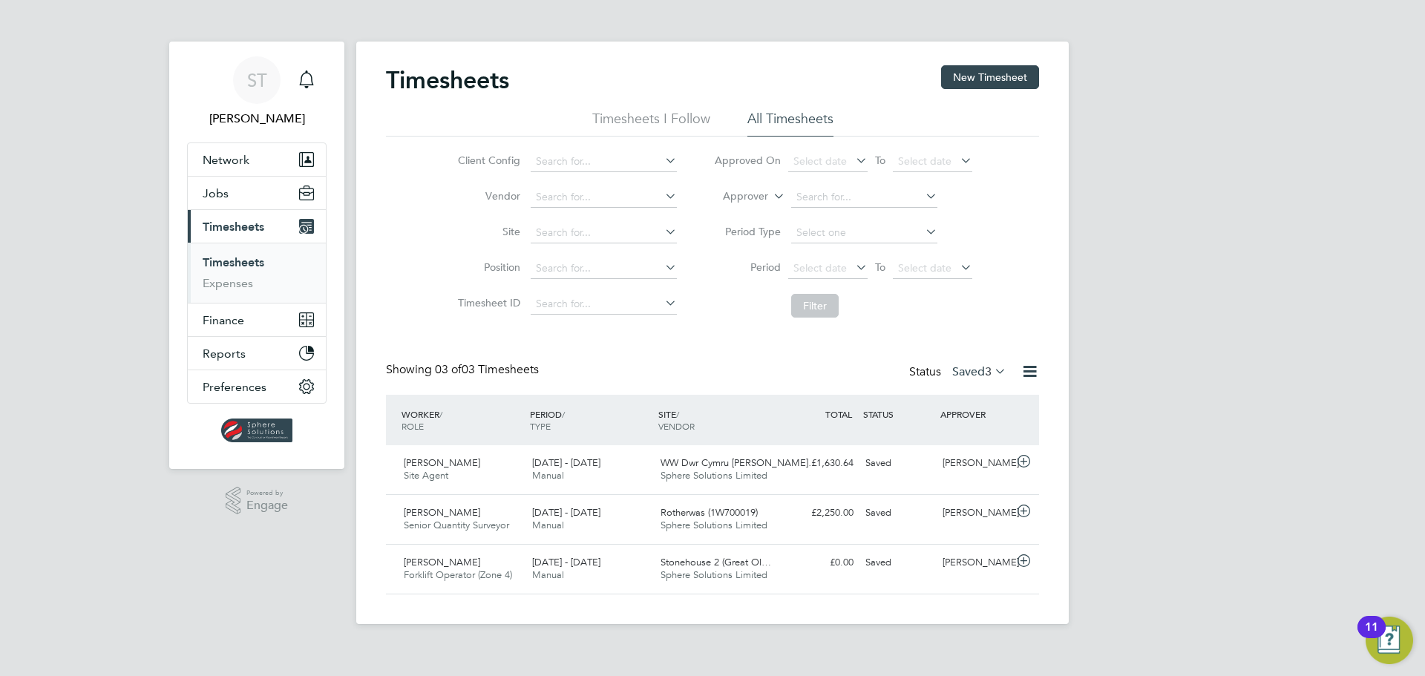
click at [961, 376] on label "Saved 3" at bounding box center [979, 372] width 54 height 15
click at [962, 462] on li "Approved" at bounding box center [963, 461] width 68 height 21
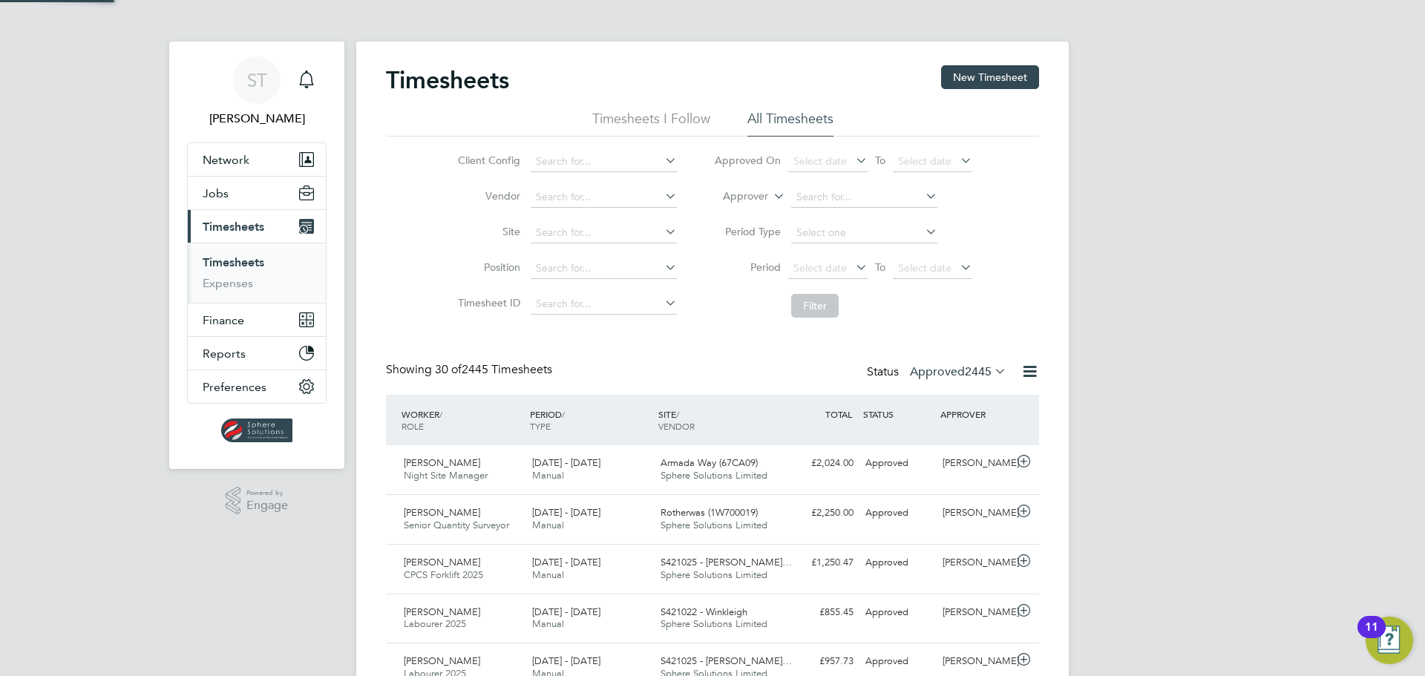
scroll to position [38, 129]
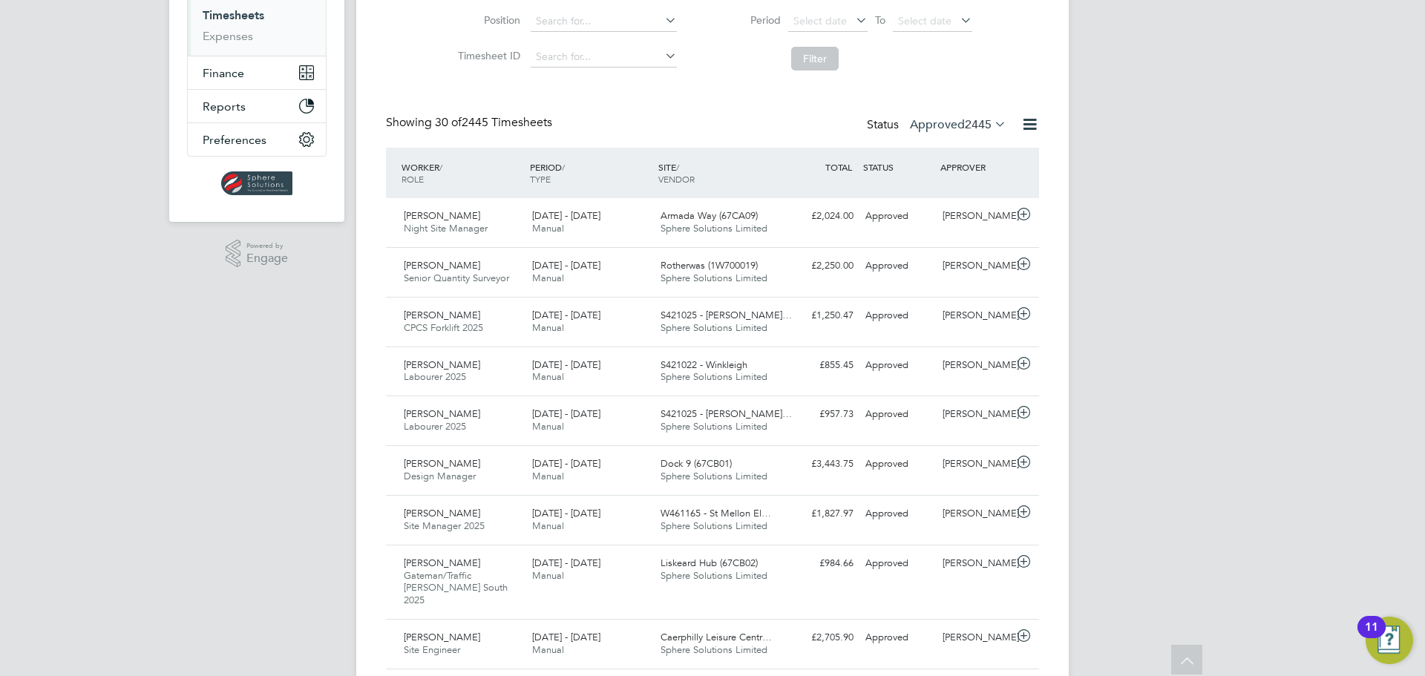
click at [965, 130] on span "2445" at bounding box center [978, 124] width 27 height 15
click at [938, 189] on li "Submitted" at bounding box center [943, 193] width 68 height 21
